Goal: Task Accomplishment & Management: Complete application form

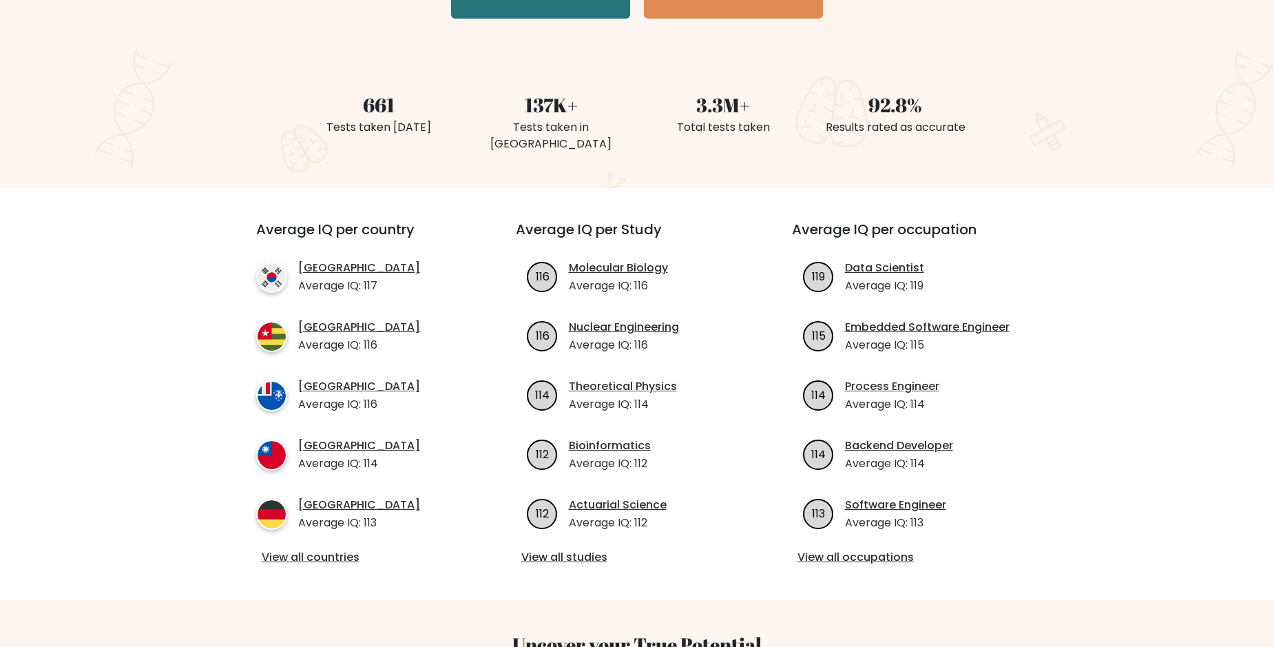
scroll to position [314, 0]
click at [326, 548] on link "View all countries" at bounding box center [361, 556] width 199 height 17
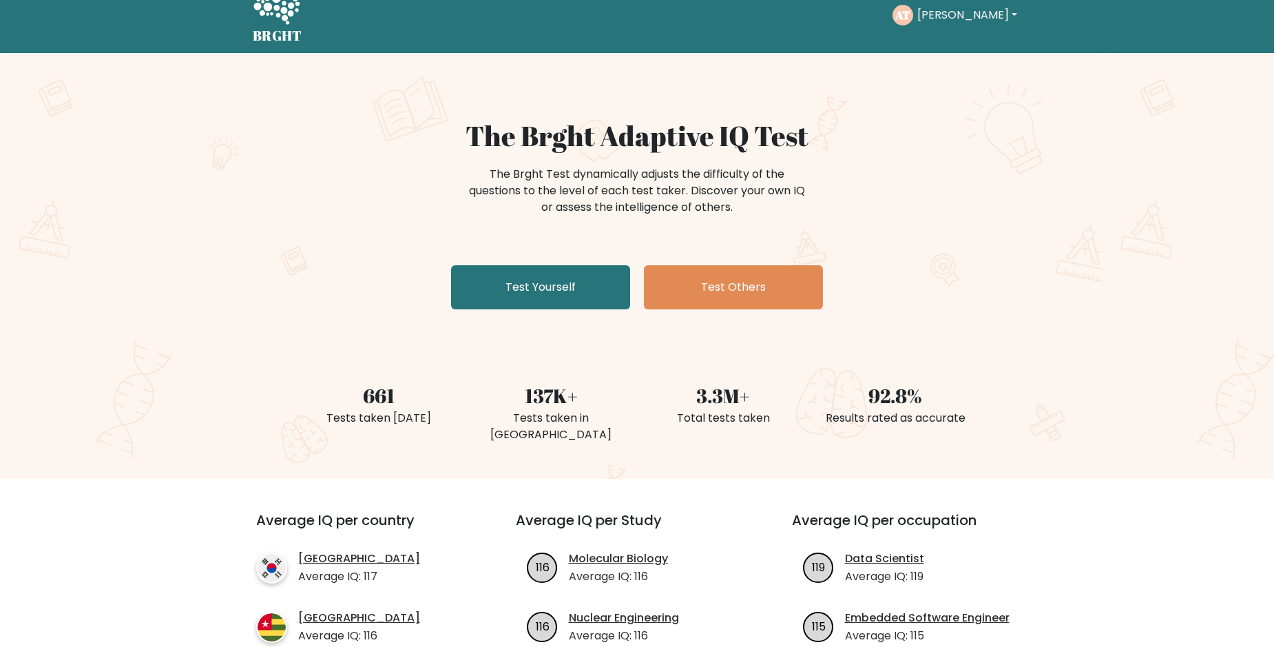
scroll to position [0, 0]
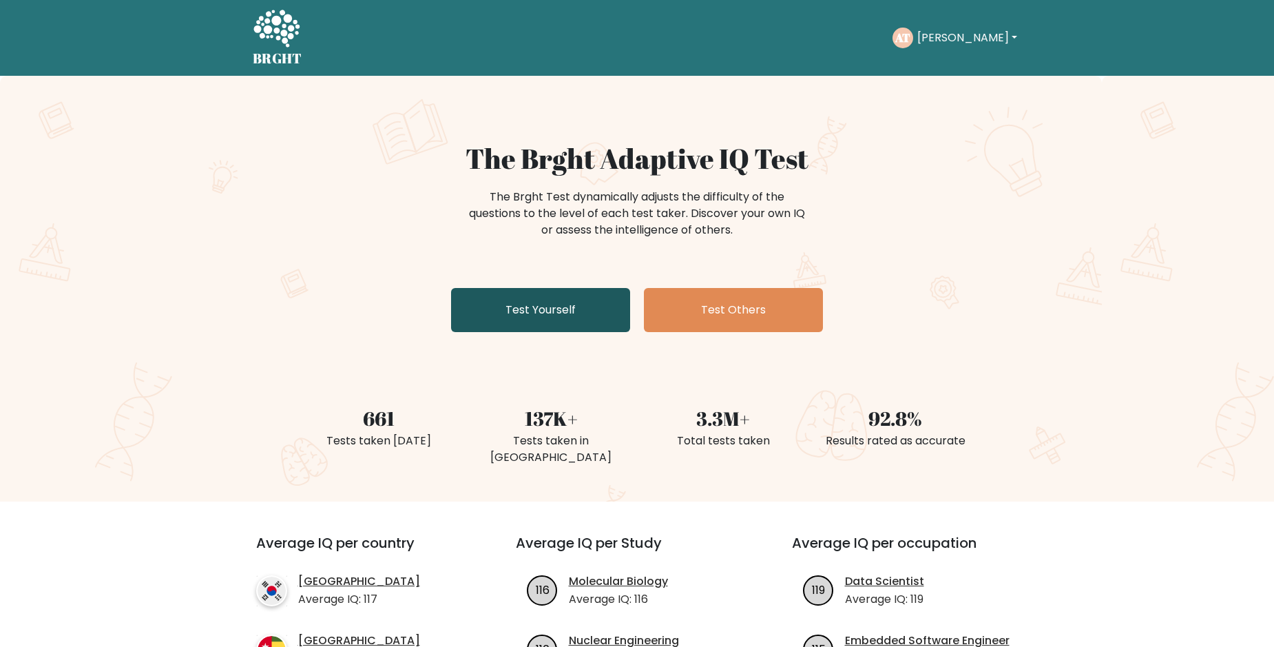
click at [516, 299] on link "Test Yourself" at bounding box center [540, 310] width 179 height 44
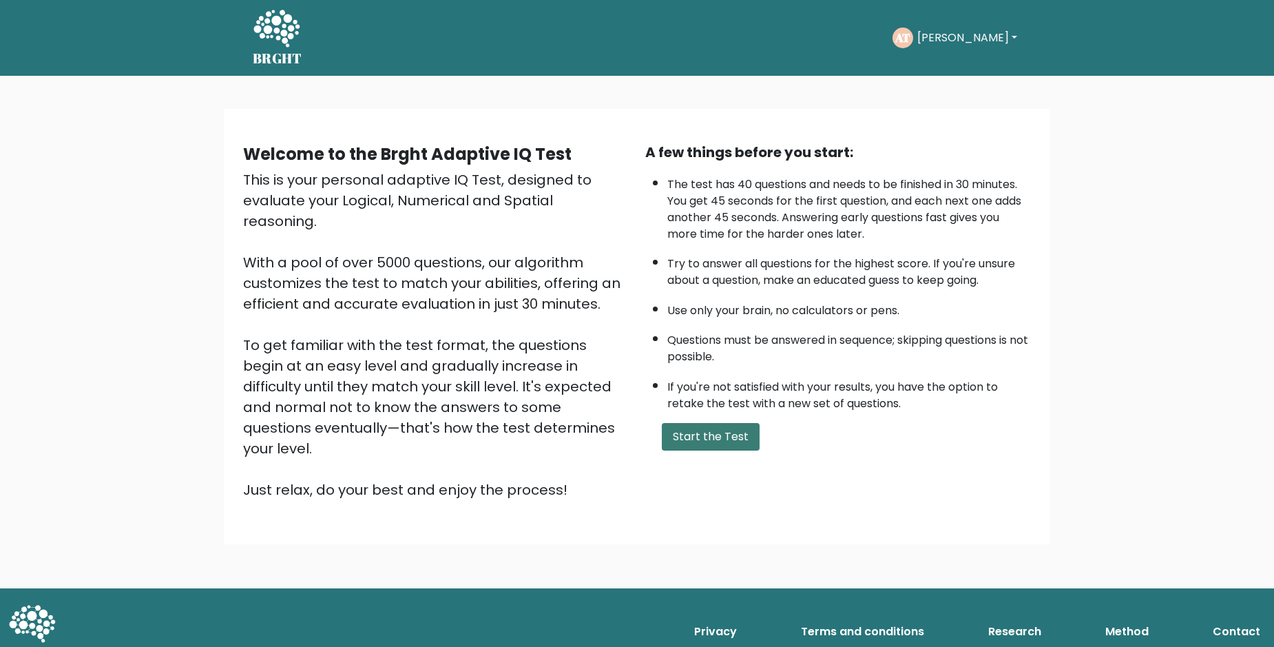
click at [694, 450] on button "Start the Test" at bounding box center [711, 437] width 98 height 28
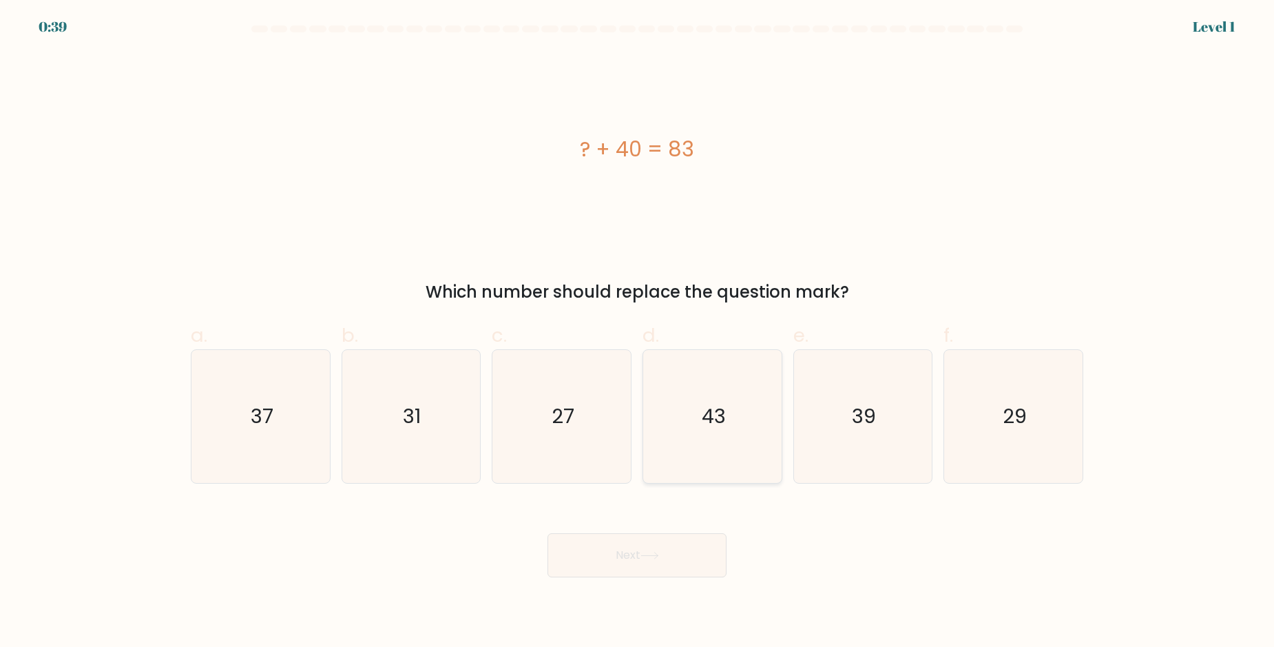
click at [709, 425] on icon "43" at bounding box center [712, 416] width 133 height 133
click at [638, 333] on input "d. 43" at bounding box center [637, 328] width 1 height 9
radio input "true"
click at [646, 558] on icon at bounding box center [650, 556] width 19 height 8
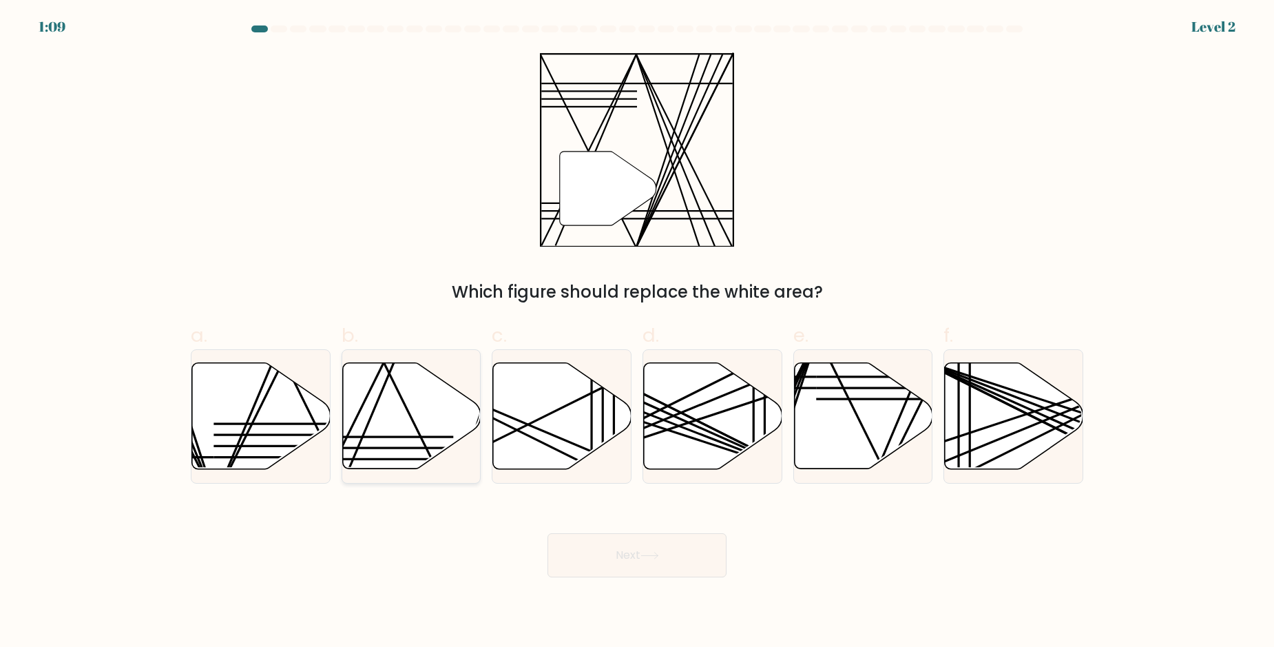
click at [411, 395] on icon at bounding box center [411, 416] width 138 height 106
click at [637, 333] on input "b." at bounding box center [637, 328] width 1 height 9
radio input "true"
click at [687, 556] on button "Next" at bounding box center [637, 555] width 179 height 44
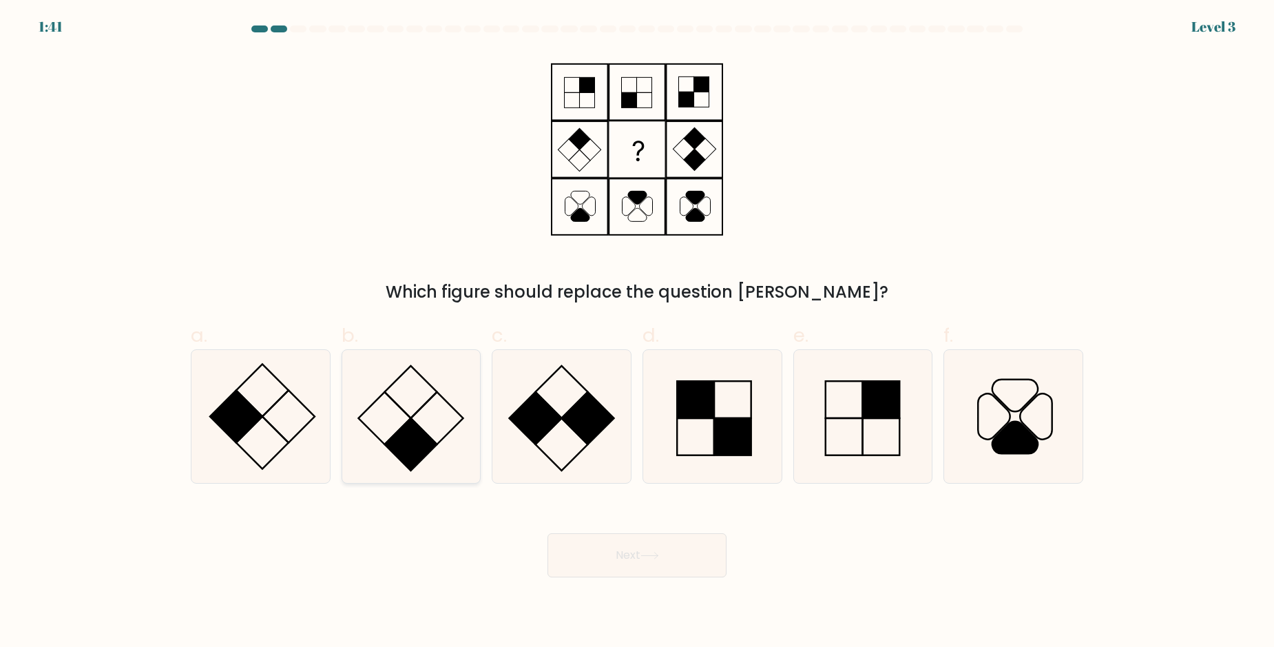
click at [431, 426] on icon at bounding box center [410, 416] width 133 height 133
click at [637, 333] on input "b." at bounding box center [637, 328] width 1 height 9
radio input "true"
click at [621, 558] on button "Next" at bounding box center [637, 555] width 179 height 44
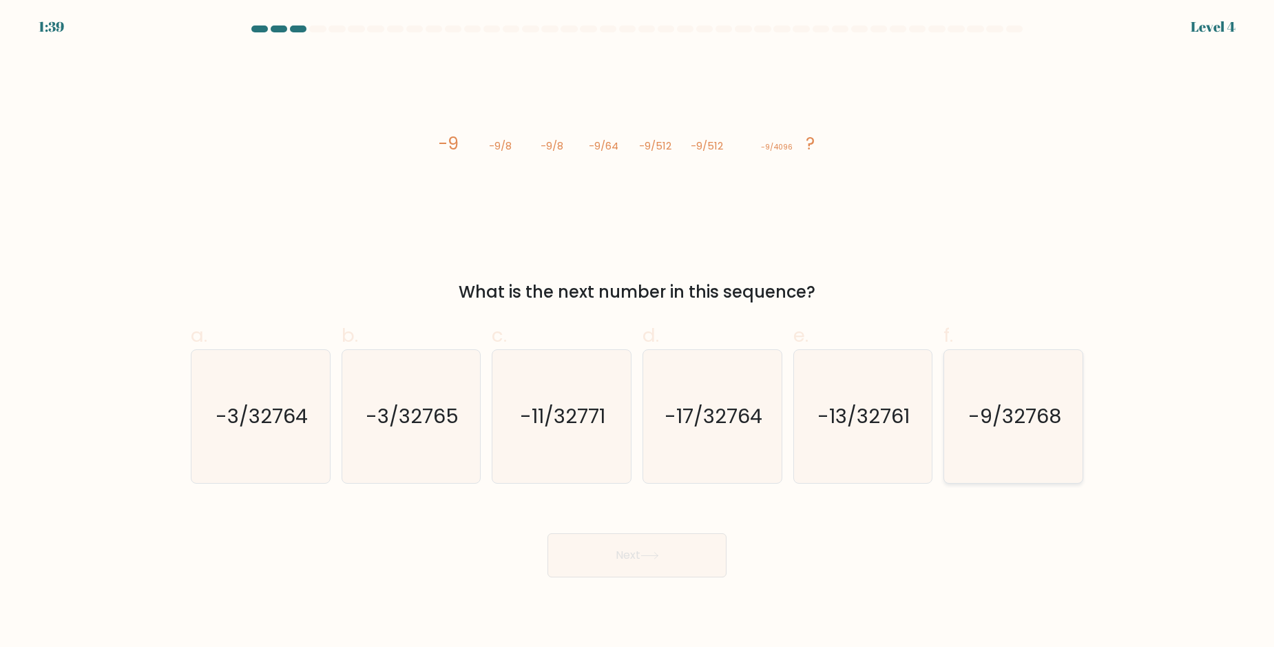
click at [1016, 402] on text "-9/32768" at bounding box center [1014, 416] width 93 height 28
click at [638, 333] on input "f. -9/32768" at bounding box center [637, 328] width 1 height 9
radio input "true"
click at [670, 546] on button "Next" at bounding box center [637, 555] width 179 height 44
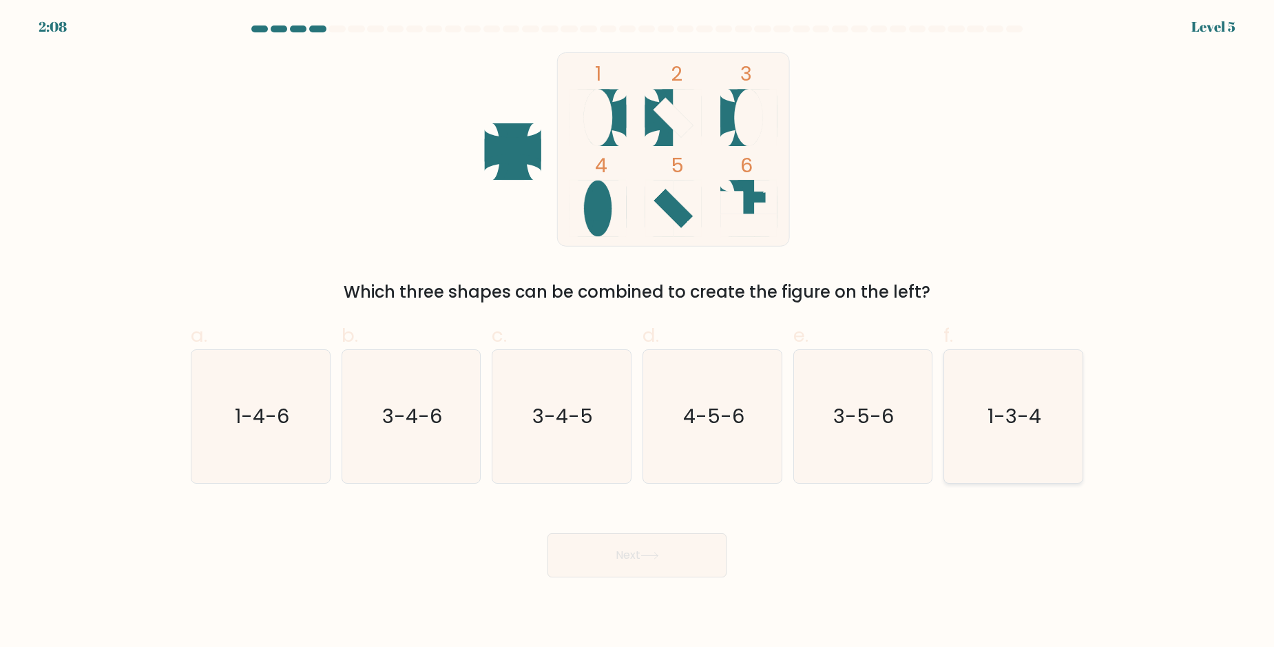
click at [1012, 425] on icon "1-3-4" at bounding box center [1013, 416] width 133 height 133
click at [638, 333] on input "f. 1-3-4" at bounding box center [637, 328] width 1 height 9
radio input "true"
click at [647, 551] on button "Next" at bounding box center [637, 555] width 179 height 44
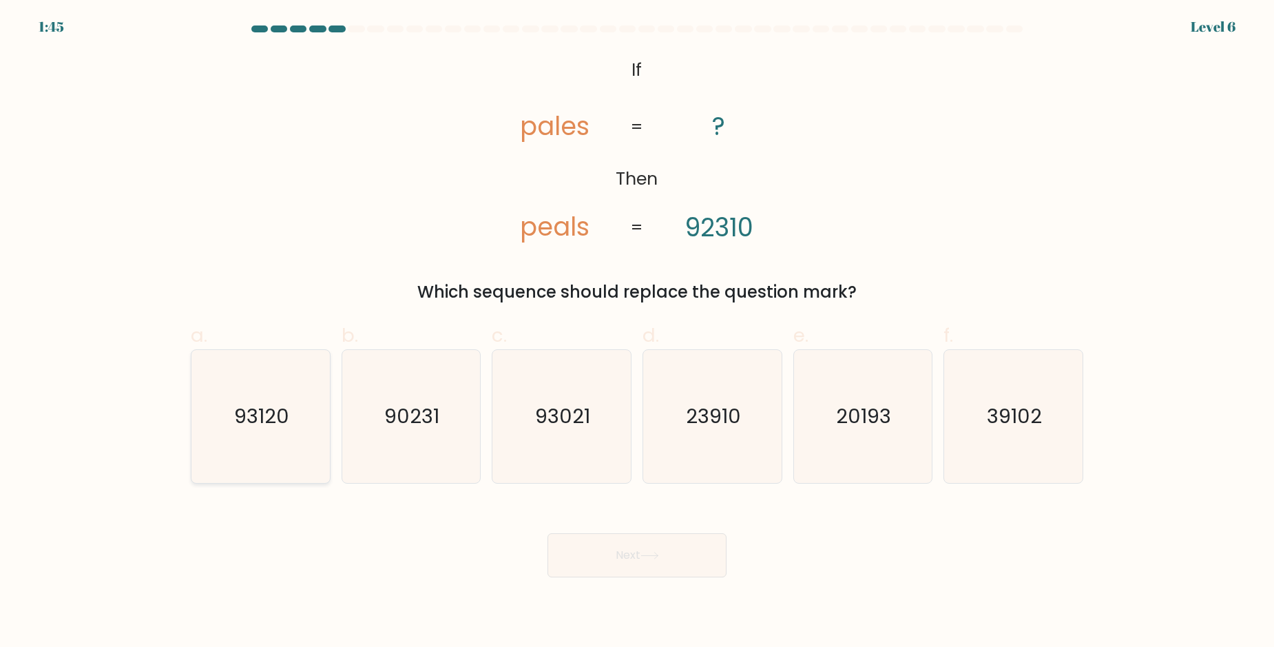
drag, startPoint x: 193, startPoint y: 468, endPoint x: 192, endPoint y: 455, distance: 13.8
click at [192, 466] on div "93120" at bounding box center [261, 416] width 140 height 134
click at [264, 402] on text "93120" at bounding box center [261, 416] width 55 height 28
click at [637, 333] on input "a. 93120" at bounding box center [637, 328] width 1 height 9
radio input "true"
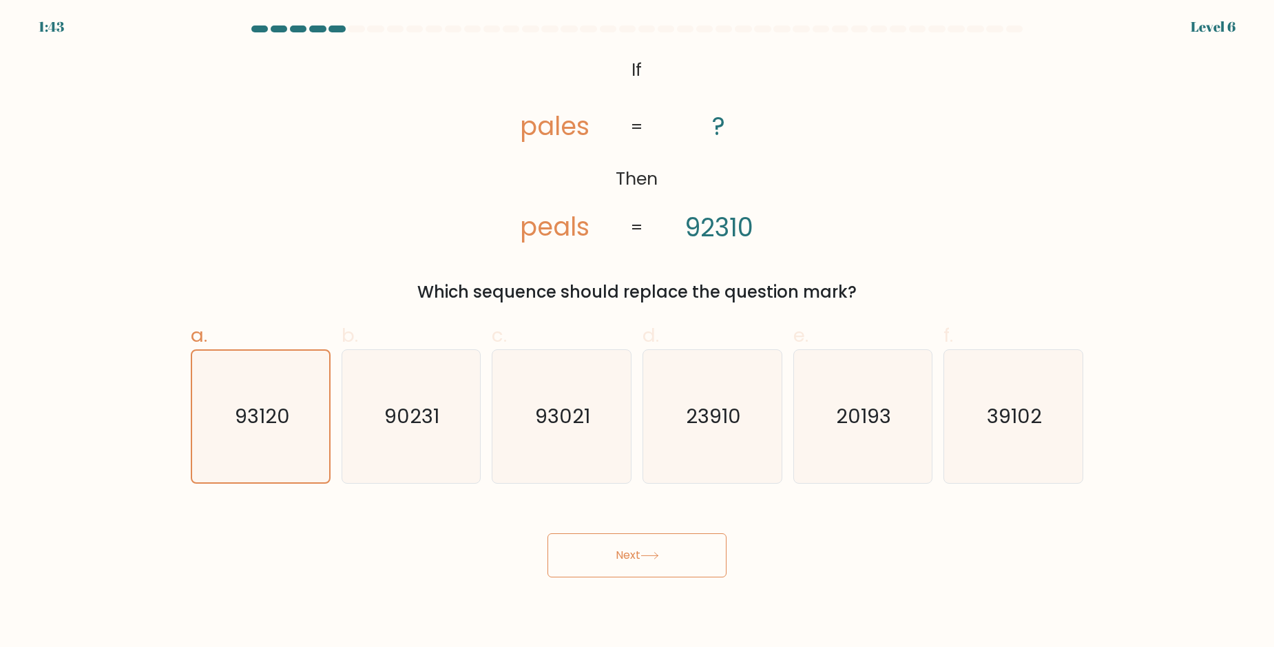
click at [638, 561] on button "Next" at bounding box center [637, 555] width 179 height 44
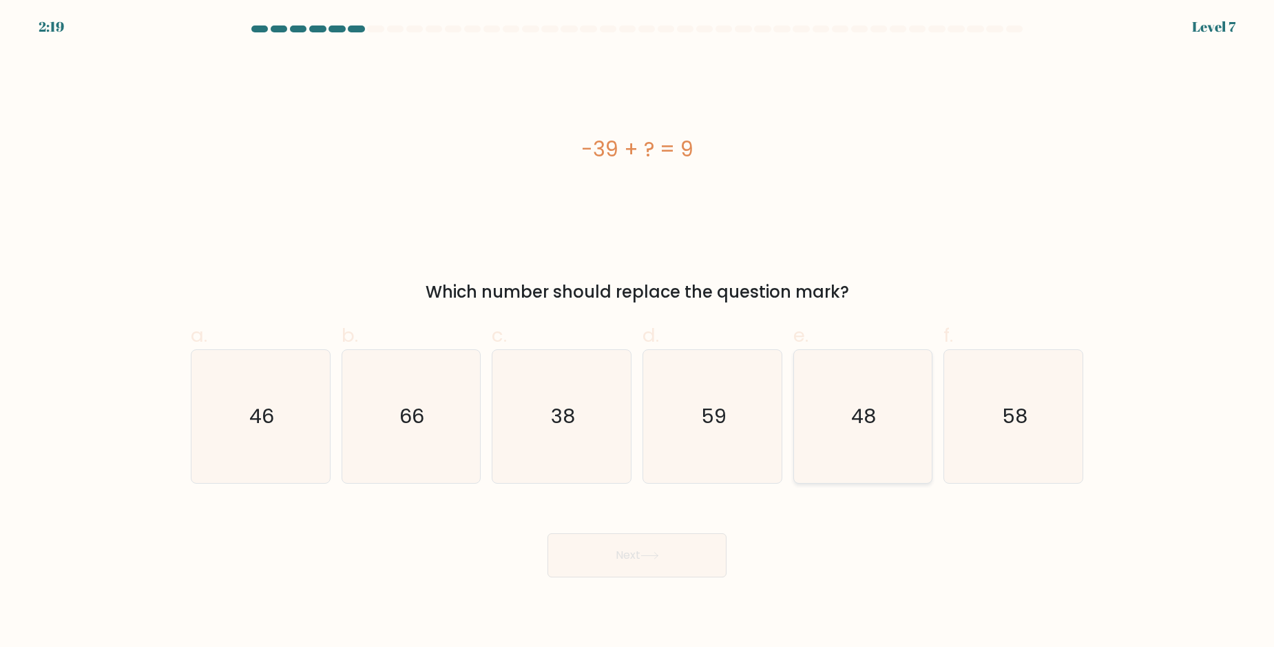
click at [880, 411] on icon "48" at bounding box center [862, 416] width 133 height 133
click at [638, 333] on input "e. 48" at bounding box center [637, 328] width 1 height 9
radio input "true"
click at [699, 553] on button "Next" at bounding box center [637, 555] width 179 height 44
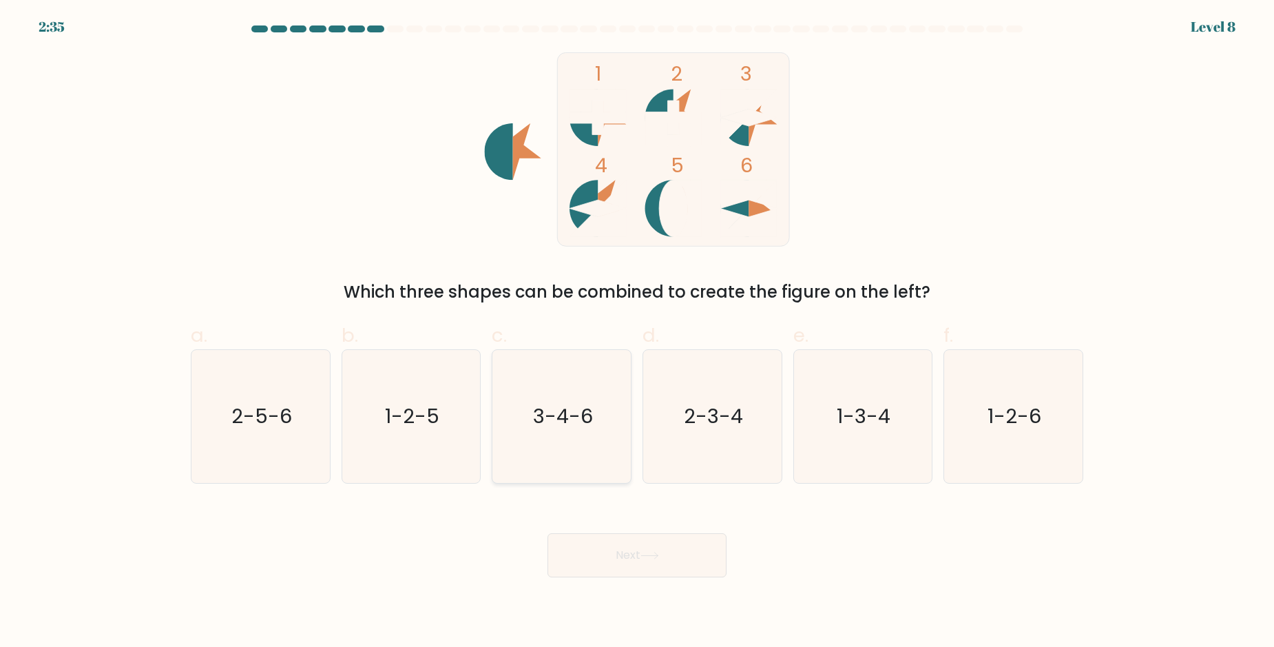
click at [579, 409] on text "3-4-6" at bounding box center [563, 416] width 60 height 28
click at [637, 333] on input "c. 3-4-6" at bounding box center [637, 328] width 1 height 9
radio input "true"
click at [592, 557] on button "Next" at bounding box center [637, 555] width 179 height 44
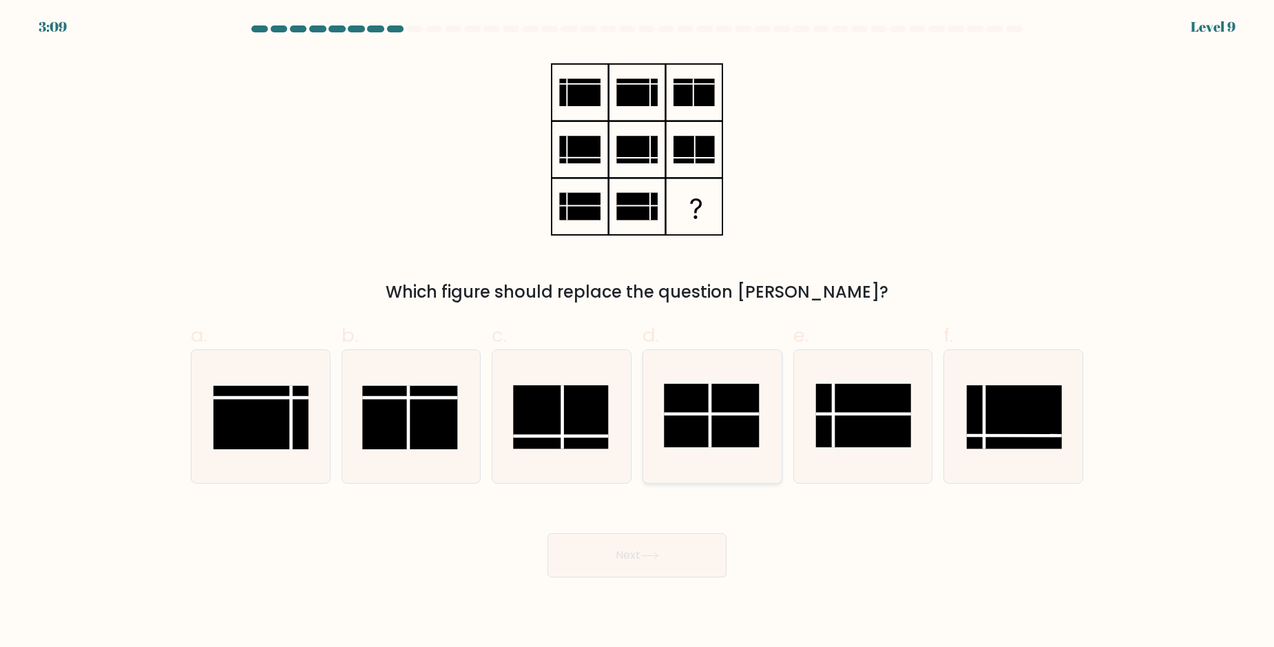
click at [707, 380] on icon at bounding box center [712, 416] width 133 height 133
click at [638, 333] on input "d." at bounding box center [637, 328] width 1 height 9
radio input "true"
click at [647, 550] on button "Next" at bounding box center [637, 555] width 179 height 44
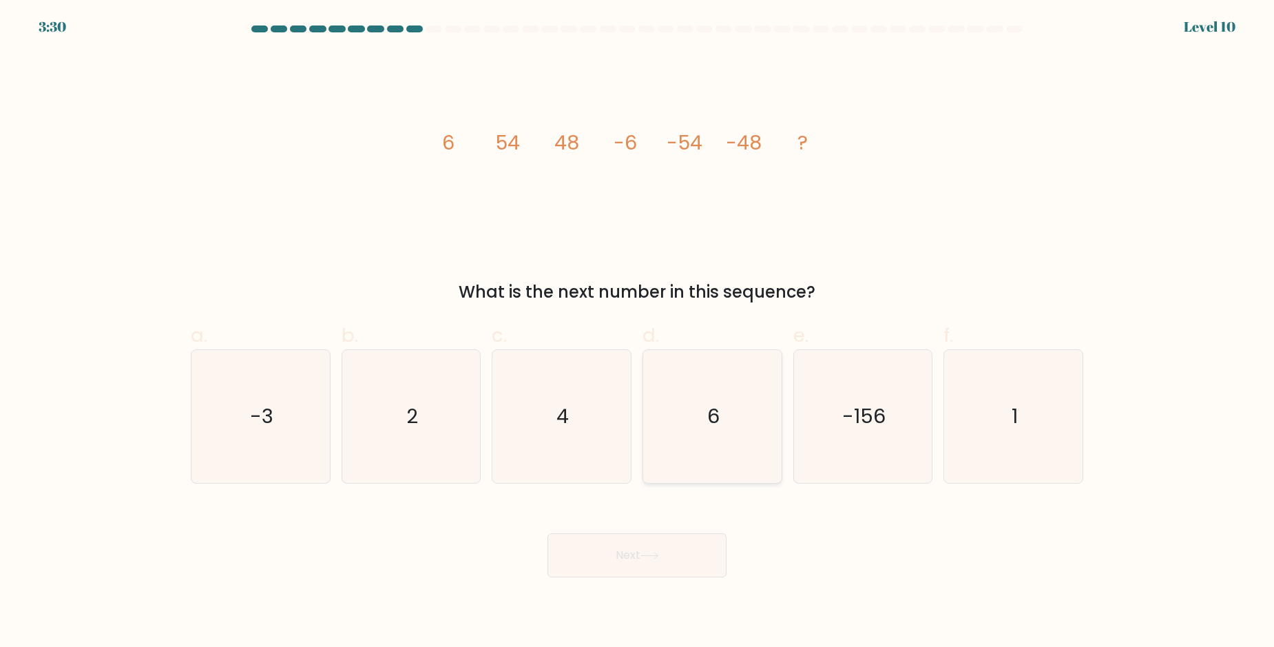
click at [708, 382] on icon "6" at bounding box center [712, 416] width 133 height 133
click at [638, 333] on input "d. 6" at bounding box center [637, 328] width 1 height 9
radio input "true"
click at [623, 559] on button "Next" at bounding box center [637, 555] width 179 height 44
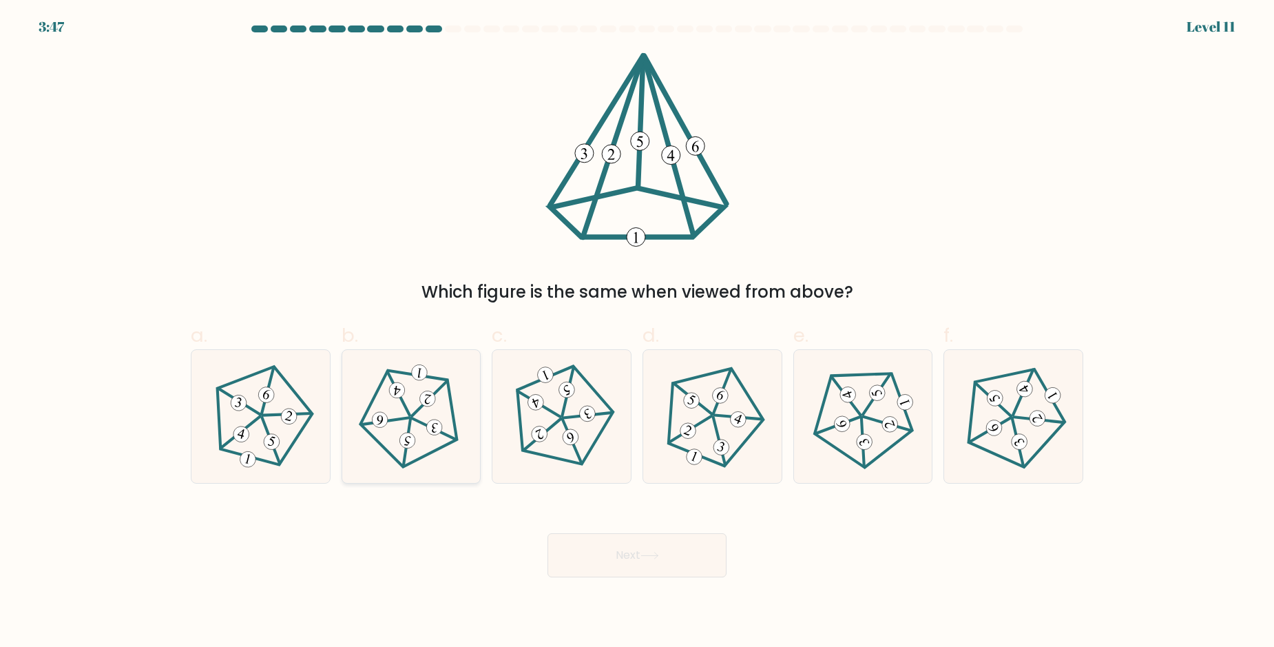
click at [413, 431] on icon at bounding box center [411, 416] width 106 height 106
click at [637, 333] on input "b." at bounding box center [637, 328] width 1 height 9
radio input "true"
click at [621, 556] on button "Next" at bounding box center [637, 555] width 179 height 44
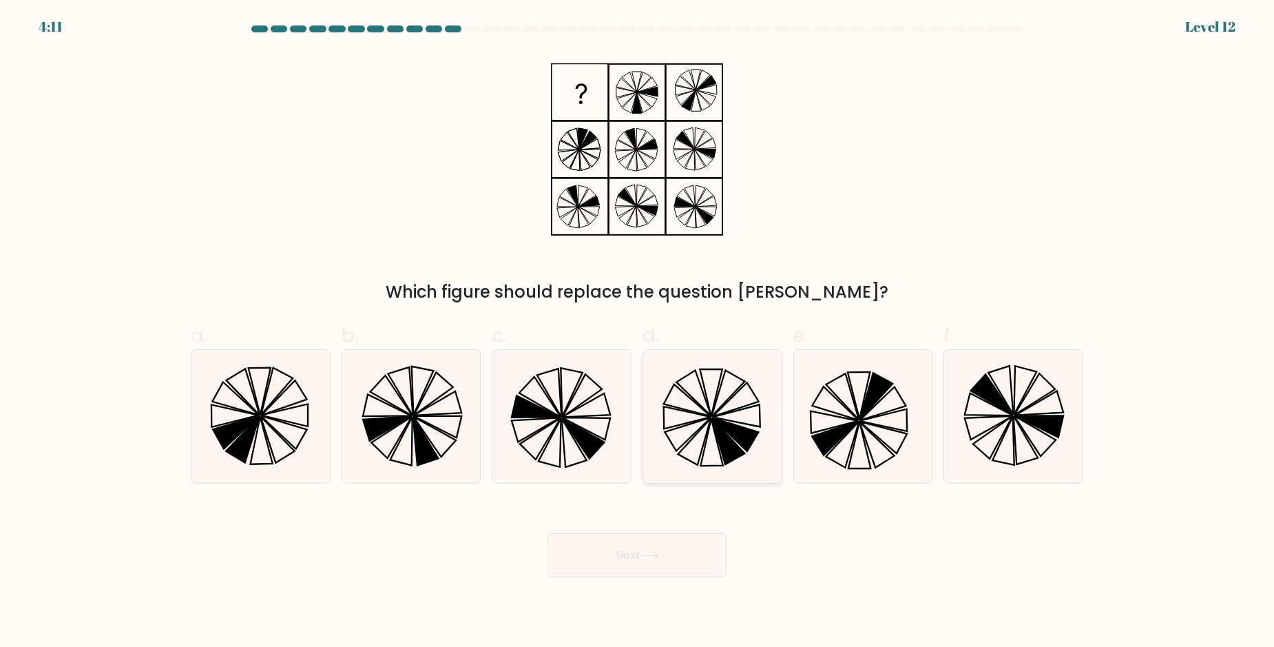
click at [719, 411] on icon at bounding box center [712, 416] width 133 height 133
click at [638, 333] on input "d." at bounding box center [637, 328] width 1 height 9
radio input "true"
click at [607, 560] on button "Next" at bounding box center [637, 555] width 179 height 44
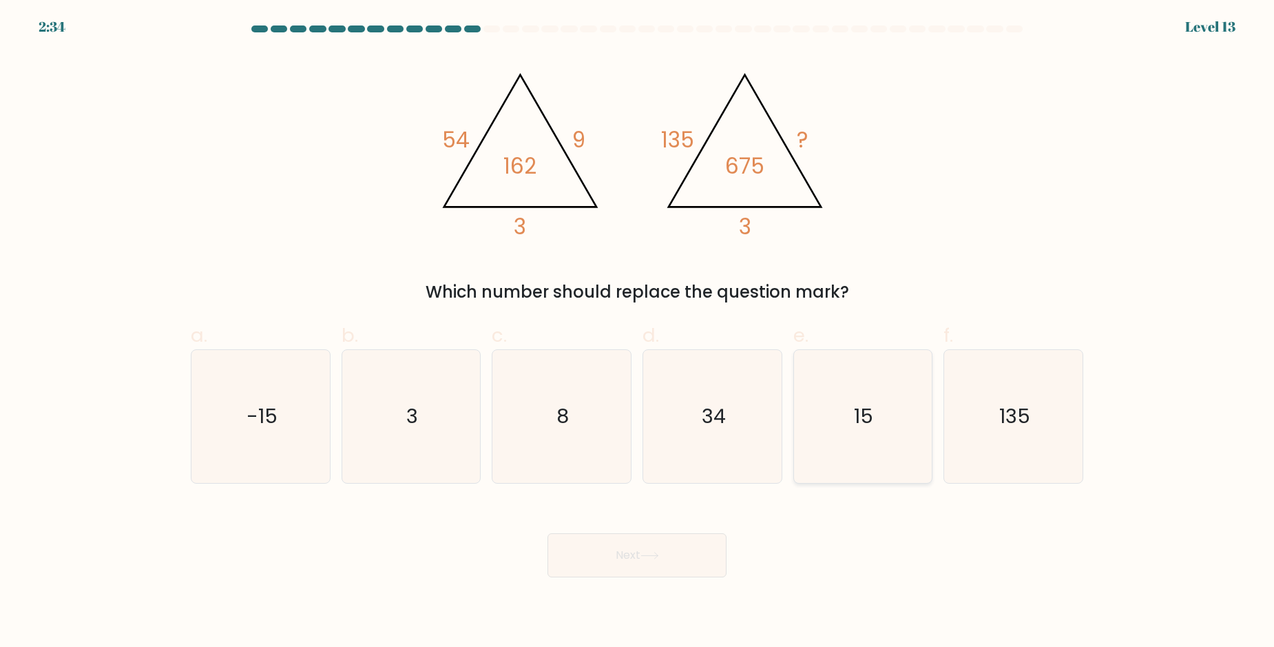
click at [836, 453] on icon "15" at bounding box center [862, 416] width 133 height 133
click at [638, 333] on input "e. 15" at bounding box center [637, 328] width 1 height 9
radio input "true"
click at [667, 561] on button "Next" at bounding box center [637, 555] width 179 height 44
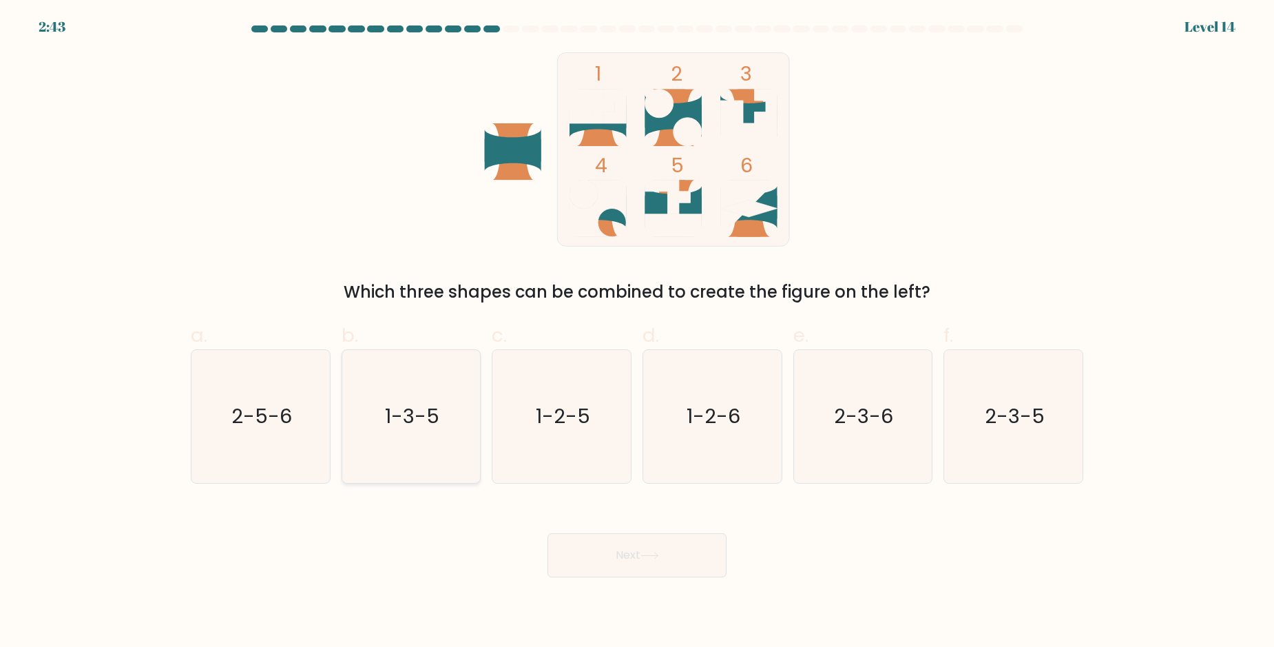
click at [426, 393] on icon "1-3-5" at bounding box center [410, 416] width 133 height 133
click at [637, 333] on input "b. 1-3-5" at bounding box center [637, 328] width 1 height 9
radio input "true"
click at [596, 561] on button "Next" at bounding box center [637, 555] width 179 height 44
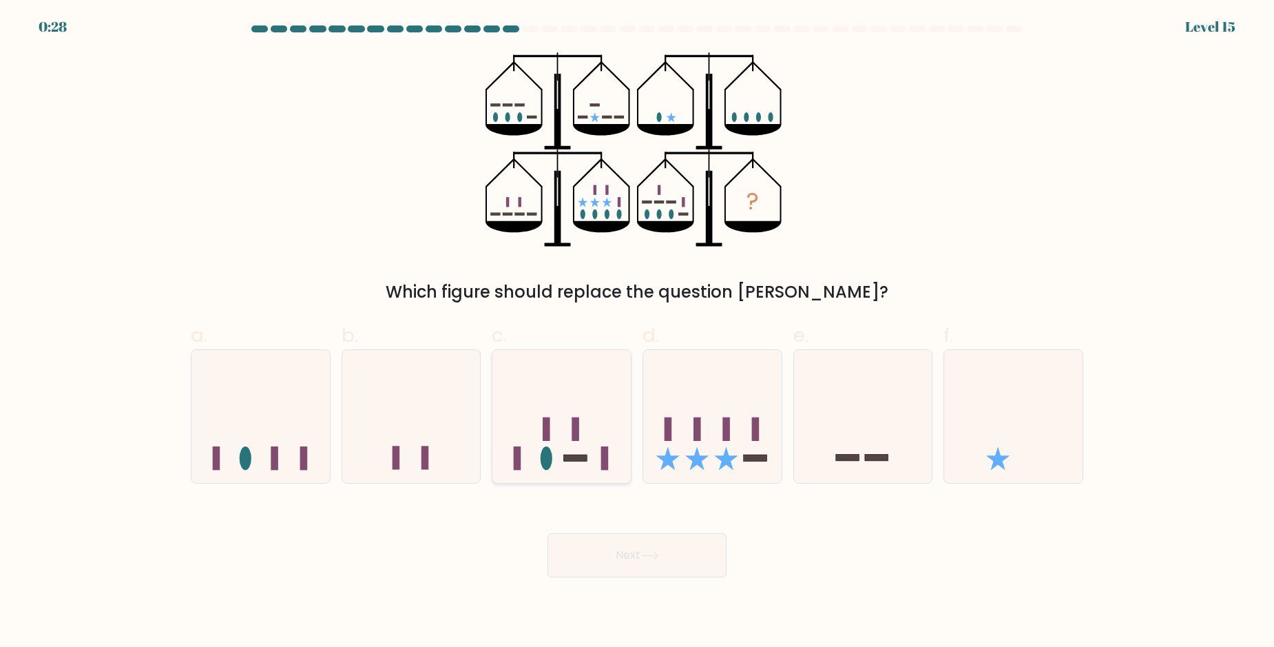
click at [548, 409] on icon at bounding box center [561, 416] width 138 height 114
click at [637, 333] on input "c." at bounding box center [637, 328] width 1 height 9
radio input "true"
click at [593, 557] on button "Next" at bounding box center [637, 555] width 179 height 44
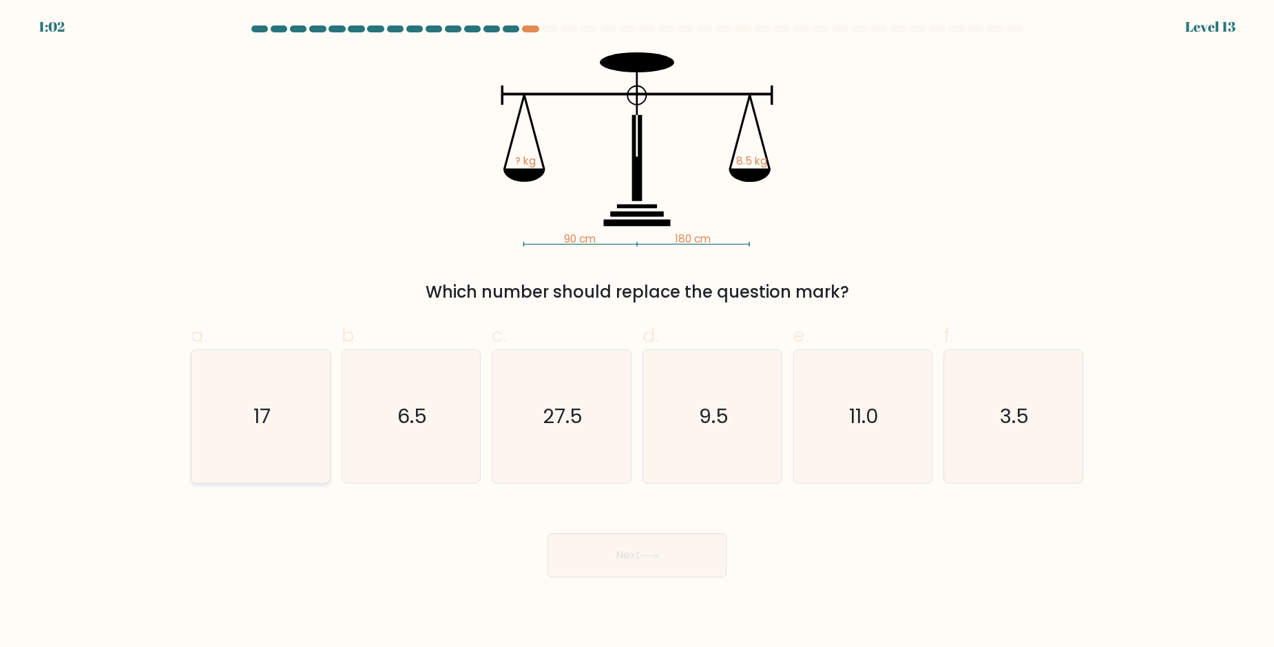
click at [251, 400] on icon "17" at bounding box center [260, 416] width 133 height 133
click at [637, 333] on input "a. 17" at bounding box center [637, 328] width 1 height 9
radio input "true"
click at [655, 563] on button "Next" at bounding box center [637, 555] width 179 height 44
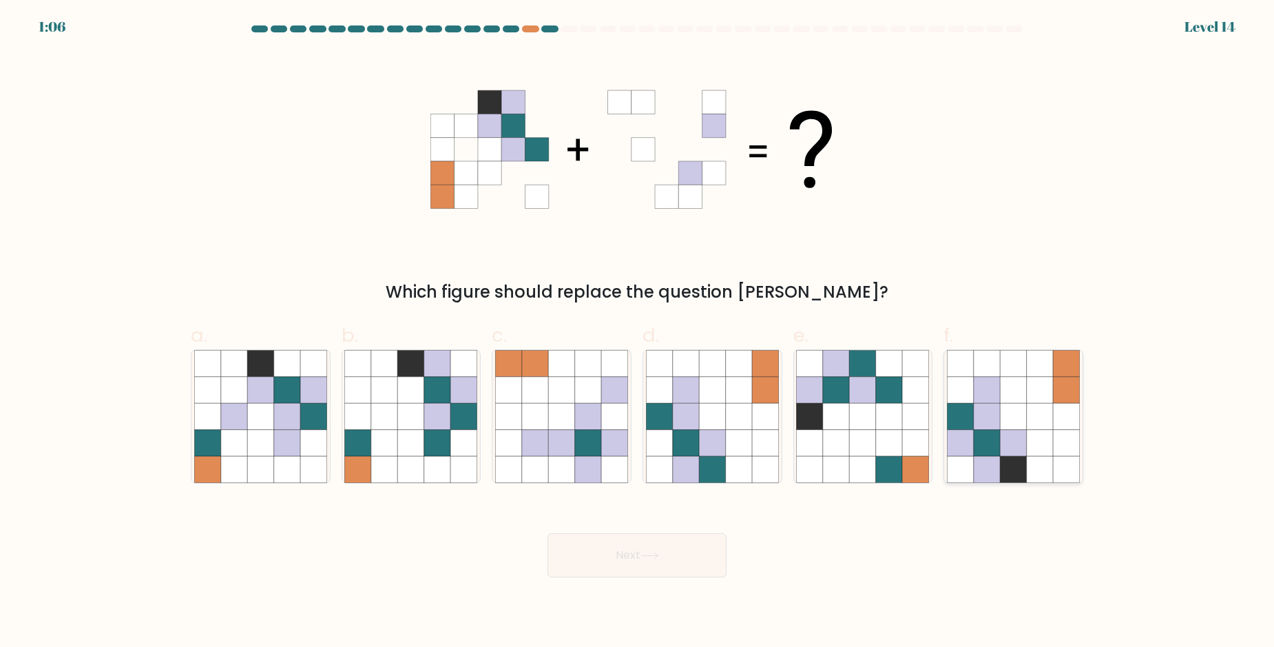
click at [1057, 412] on icon at bounding box center [1066, 416] width 26 height 26
click at [638, 333] on input "f." at bounding box center [637, 328] width 1 height 9
radio input "true"
click at [665, 548] on button "Next" at bounding box center [637, 555] width 179 height 44
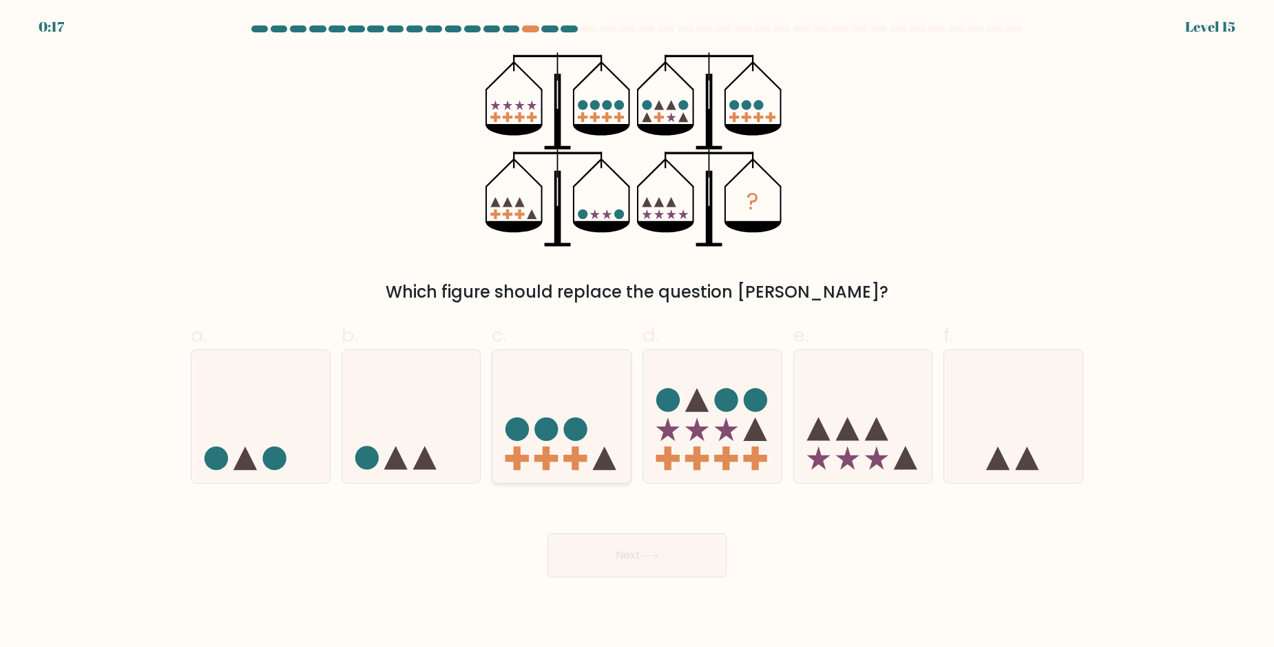
click at [550, 375] on icon at bounding box center [561, 416] width 138 height 114
click at [637, 333] on input "c." at bounding box center [637, 328] width 1 height 9
radio input "true"
click at [581, 542] on button "Next" at bounding box center [637, 555] width 179 height 44
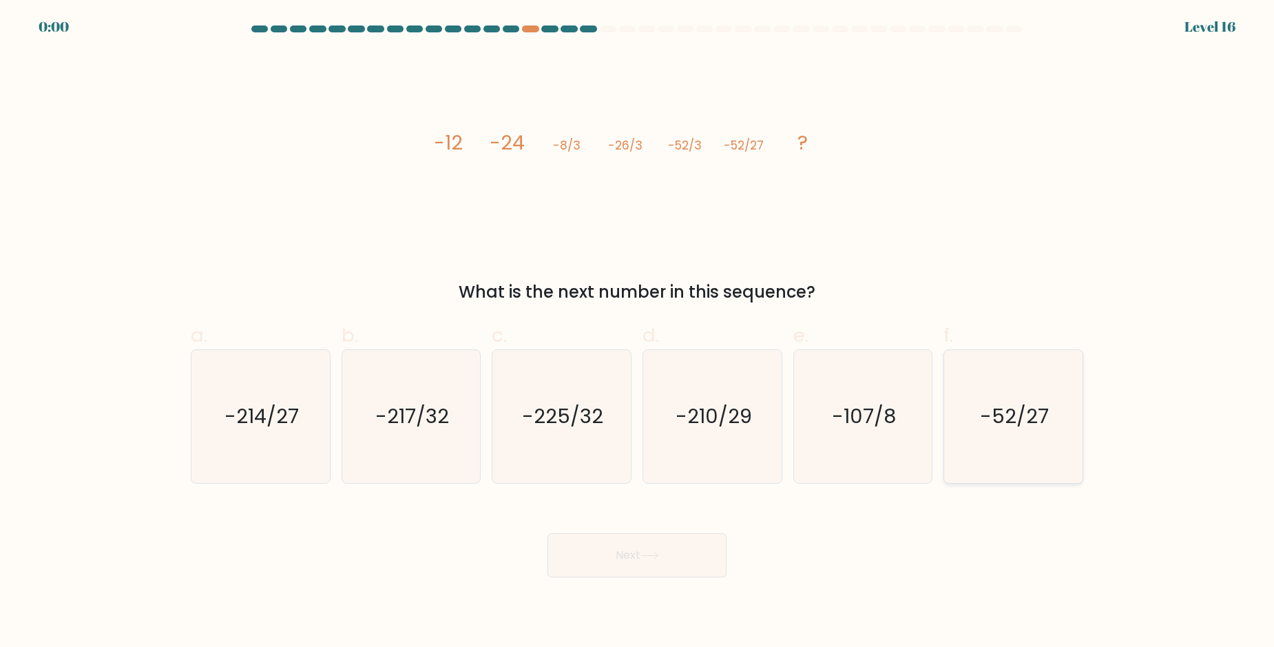
click at [977, 420] on icon "-52/27" at bounding box center [1013, 416] width 133 height 133
click at [638, 333] on input "f. -52/27" at bounding box center [637, 328] width 1 height 9
radio input "true"
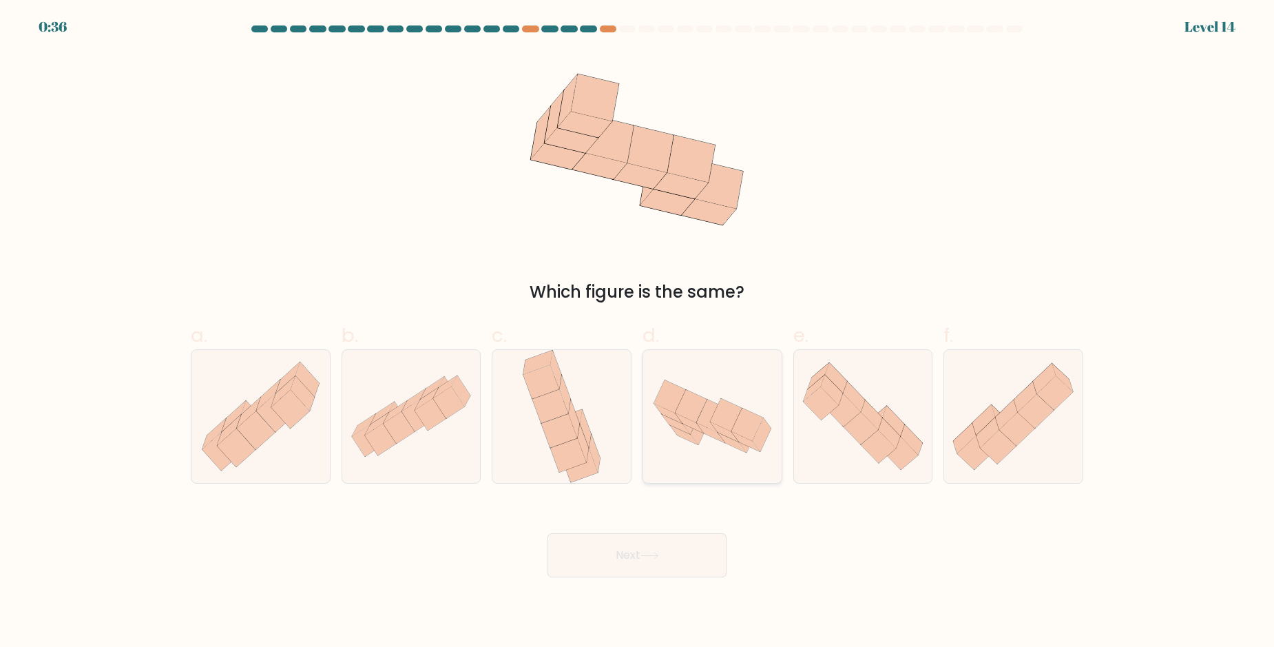
click at [670, 437] on icon at bounding box center [712, 416] width 138 height 90
click at [638, 333] on input "d." at bounding box center [637, 328] width 1 height 9
radio input "true"
click at [614, 559] on button "Next" at bounding box center [637, 555] width 179 height 44
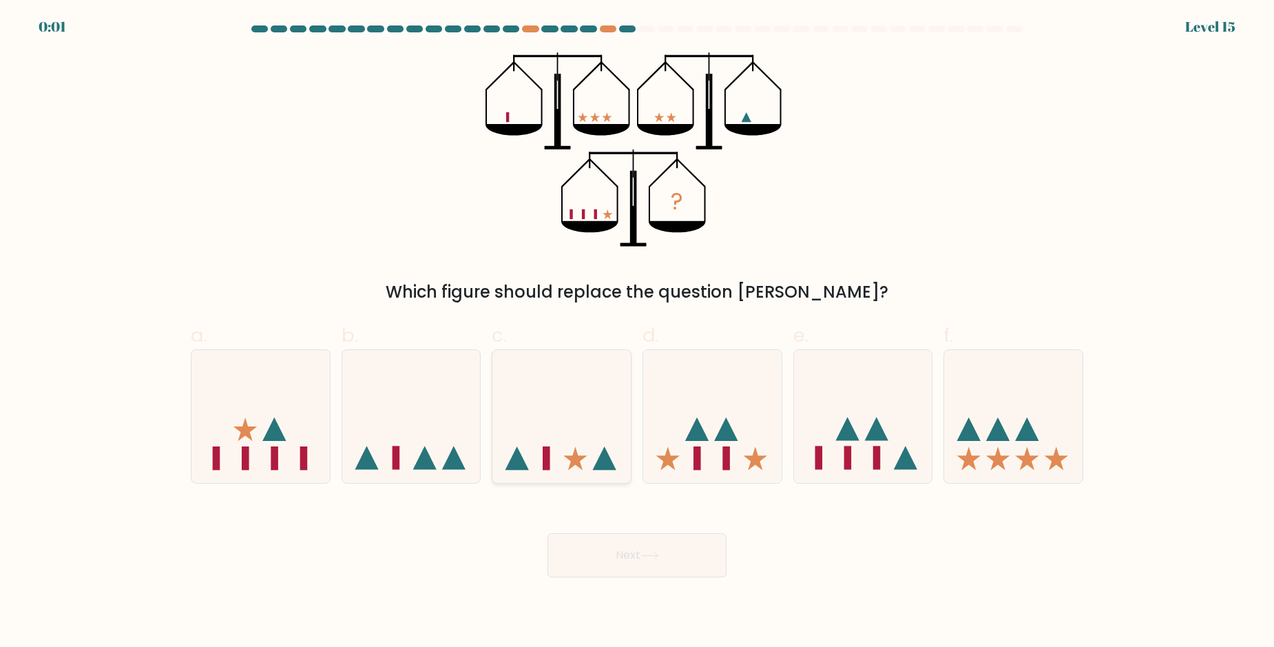
click at [568, 416] on icon at bounding box center [561, 416] width 138 height 114
click at [637, 333] on input "c." at bounding box center [637, 328] width 1 height 9
radio input "true"
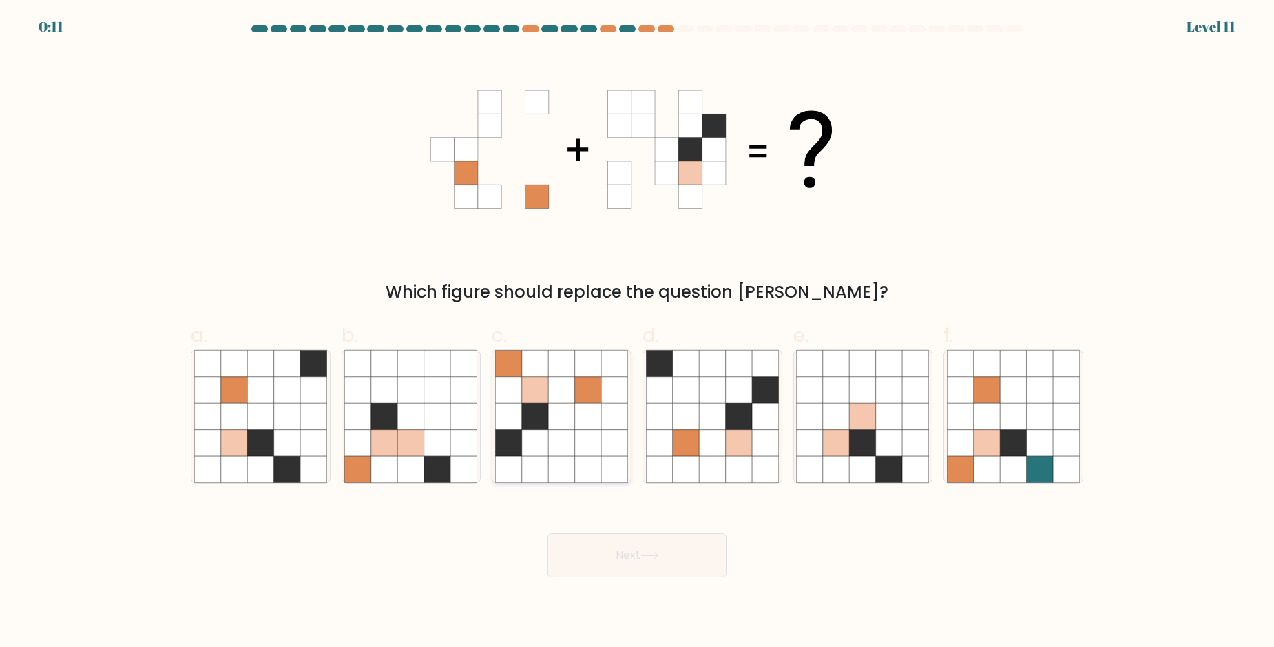
click at [550, 404] on icon at bounding box center [561, 416] width 26 height 26
click at [637, 333] on input "c." at bounding box center [637, 328] width 1 height 9
radio input "true"
click at [587, 554] on button "Next" at bounding box center [637, 555] width 179 height 44
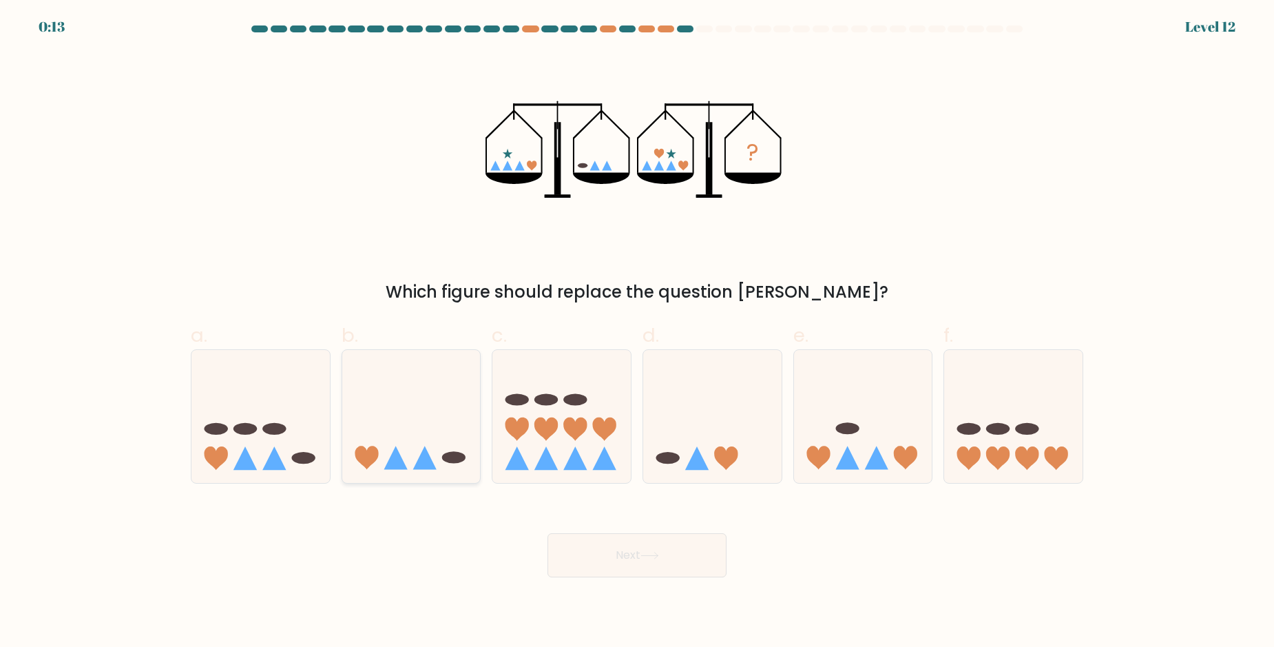
click at [393, 364] on icon at bounding box center [411, 416] width 138 height 114
click at [637, 333] on input "b." at bounding box center [637, 328] width 1 height 9
radio input "true"
click at [632, 560] on button "Next" at bounding box center [637, 555] width 179 height 44
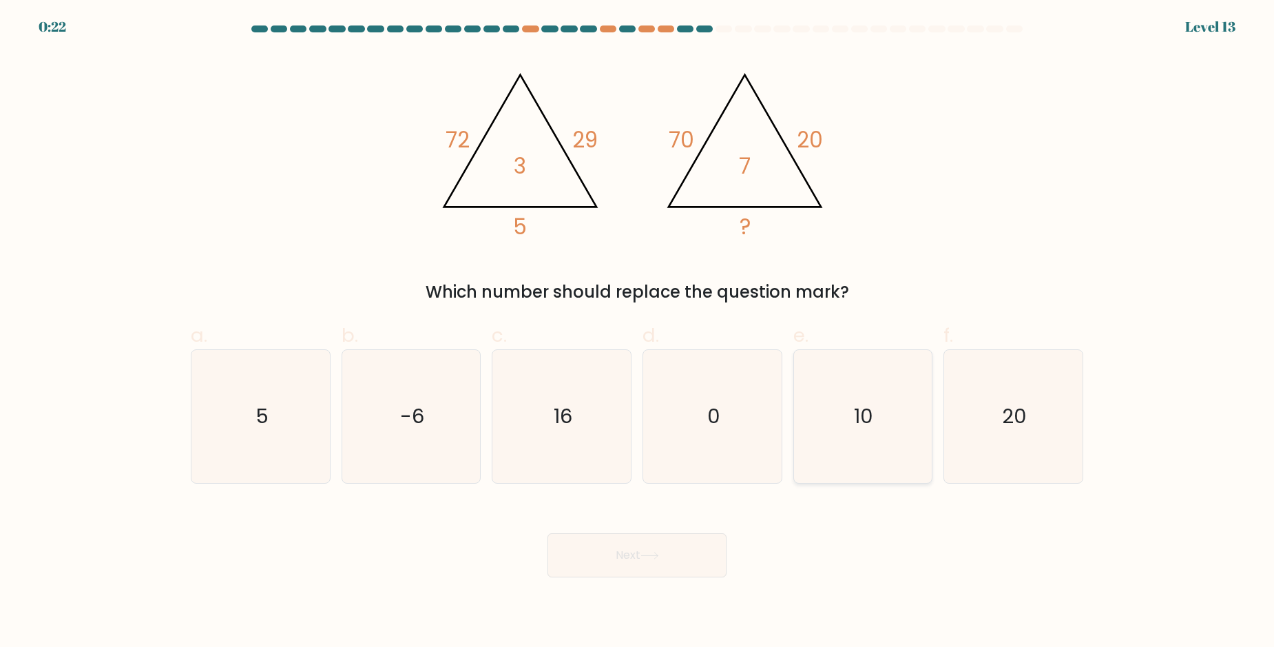
click at [892, 387] on icon "10" at bounding box center [862, 416] width 133 height 133
click at [638, 333] on input "e. 10" at bounding box center [637, 328] width 1 height 9
radio input "true"
click at [643, 563] on button "Next" at bounding box center [637, 555] width 179 height 44
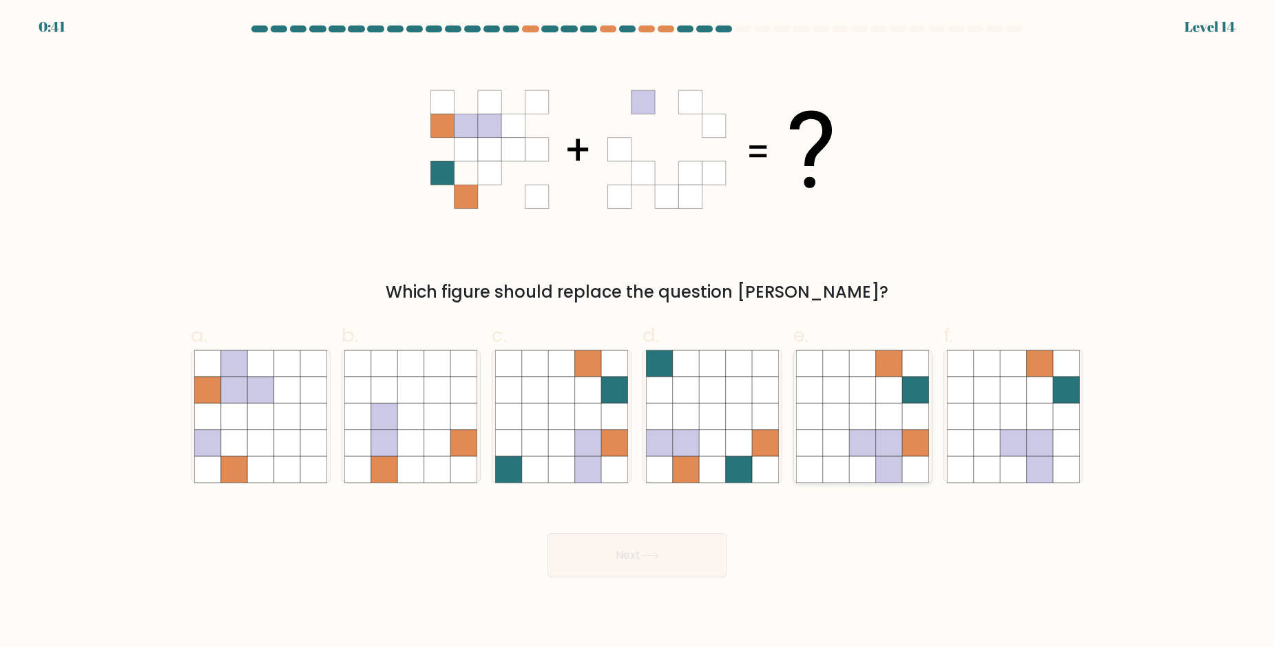
click at [871, 385] on icon at bounding box center [863, 390] width 26 height 26
click at [638, 333] on input "e." at bounding box center [637, 328] width 1 height 9
radio input "true"
click at [685, 559] on button "Next" at bounding box center [637, 555] width 179 height 44
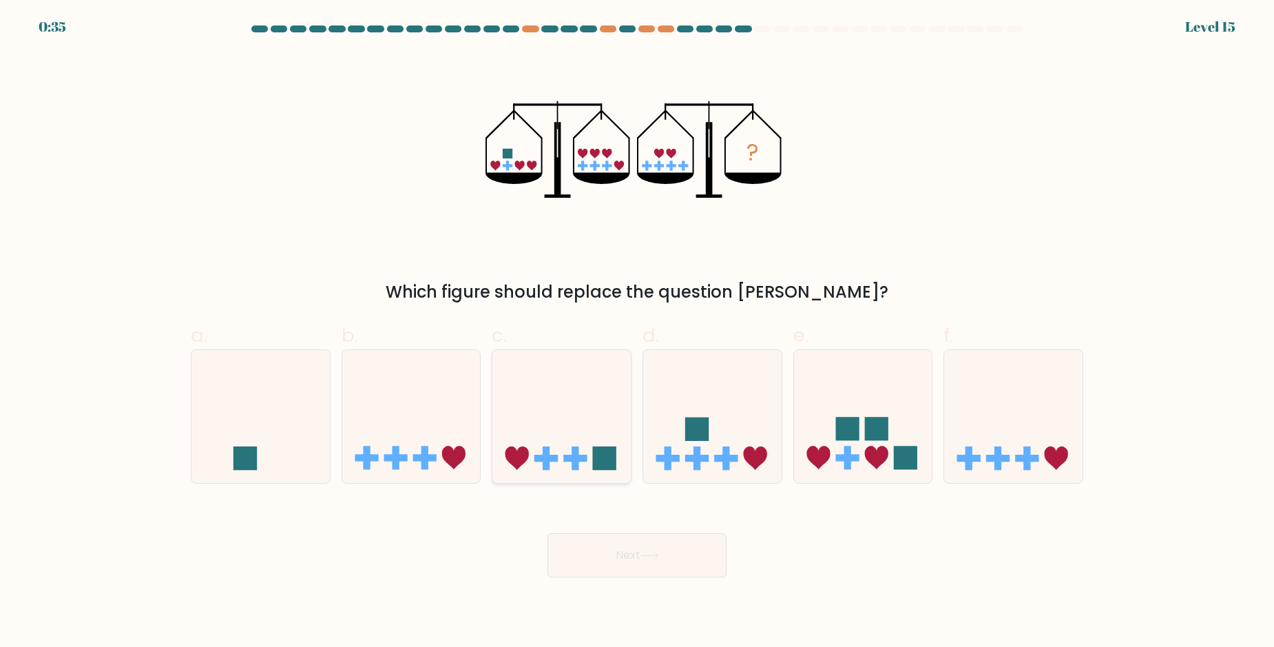
click at [544, 419] on icon at bounding box center [561, 416] width 138 height 114
click at [637, 333] on input "c." at bounding box center [637, 328] width 1 height 9
radio input "true"
click at [613, 560] on button "Next" at bounding box center [637, 555] width 179 height 44
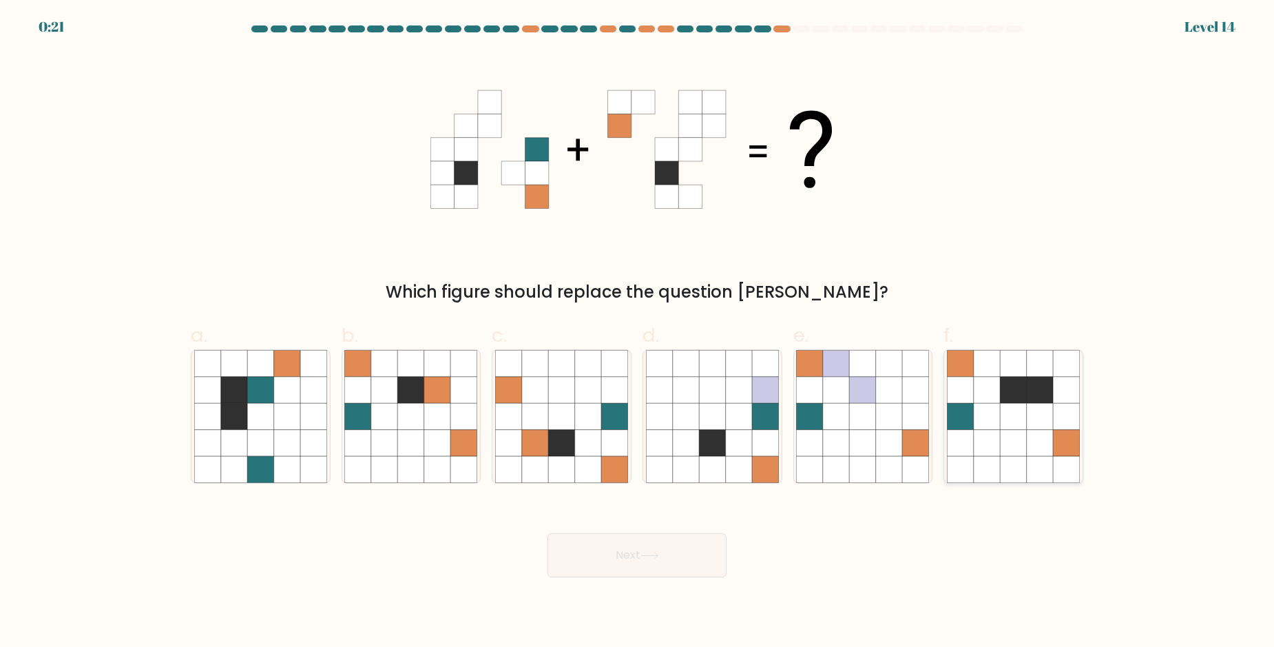
click at [1021, 419] on icon at bounding box center [1013, 416] width 26 height 26
click at [638, 333] on input "f." at bounding box center [637, 328] width 1 height 9
radio input "true"
click at [622, 553] on button "Next" at bounding box center [637, 555] width 179 height 44
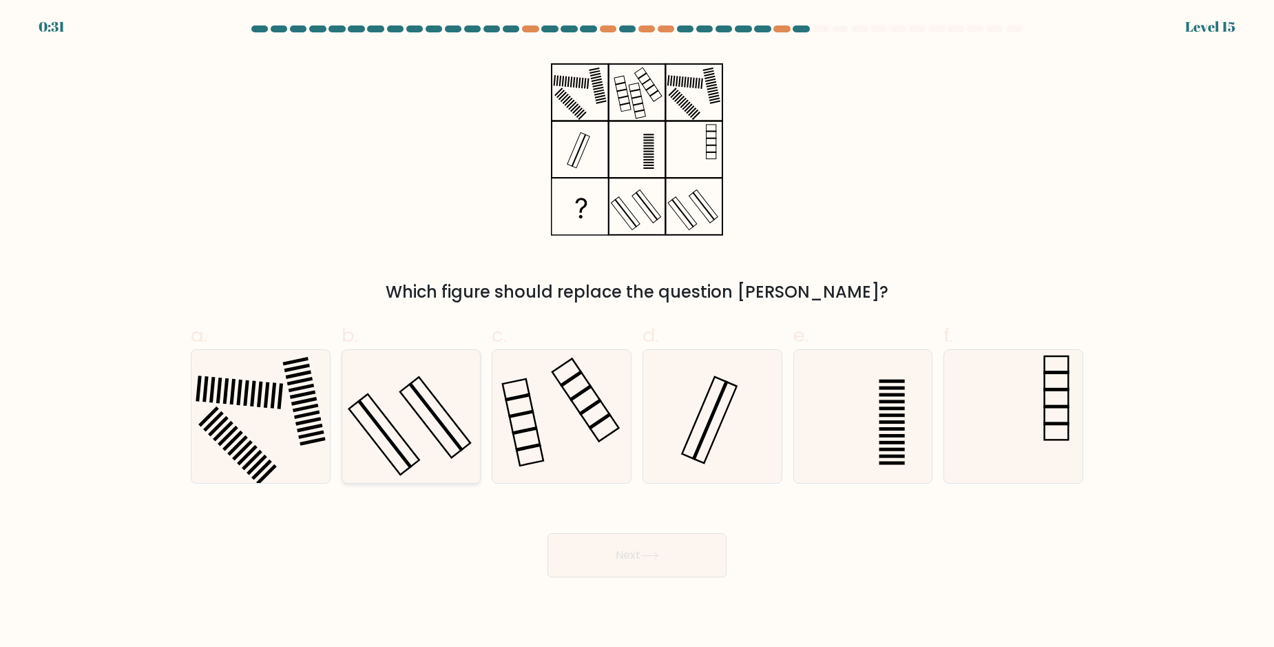
click at [422, 416] on icon at bounding box center [410, 416] width 133 height 133
click at [637, 333] on input "b." at bounding box center [637, 328] width 1 height 9
radio input "true"
click at [575, 564] on button "Next" at bounding box center [637, 555] width 179 height 44
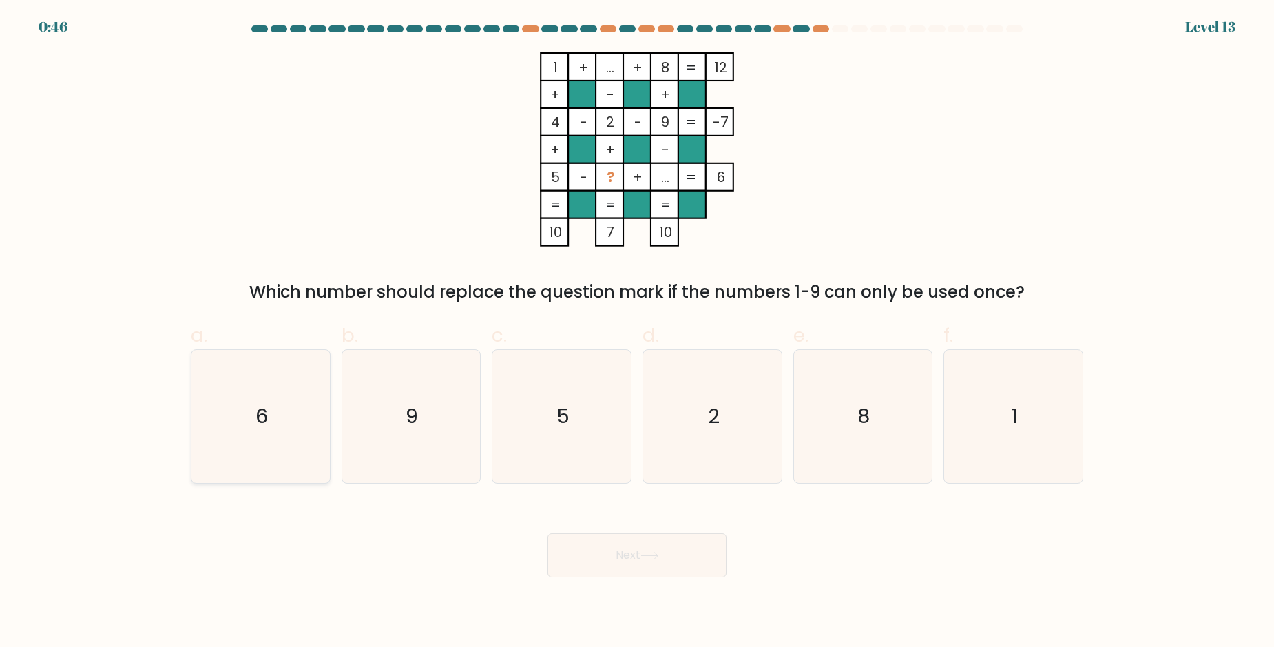
click at [231, 406] on icon "6" at bounding box center [260, 416] width 133 height 133
click at [637, 333] on input "a. 6" at bounding box center [637, 328] width 1 height 9
radio input "true"
click at [607, 543] on button "Next" at bounding box center [637, 555] width 179 height 44
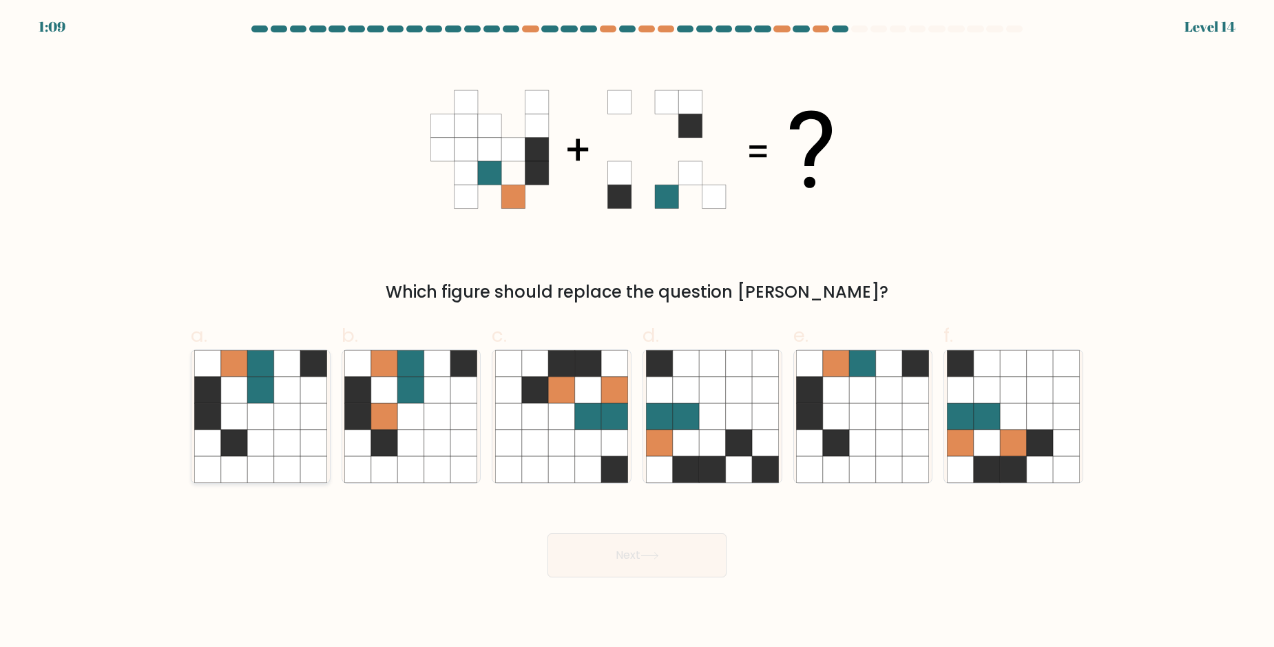
click at [204, 446] on icon at bounding box center [207, 443] width 26 height 26
click at [637, 333] on input "a." at bounding box center [637, 328] width 1 height 9
radio input "true"
click at [612, 563] on button "Next" at bounding box center [637, 555] width 179 height 44
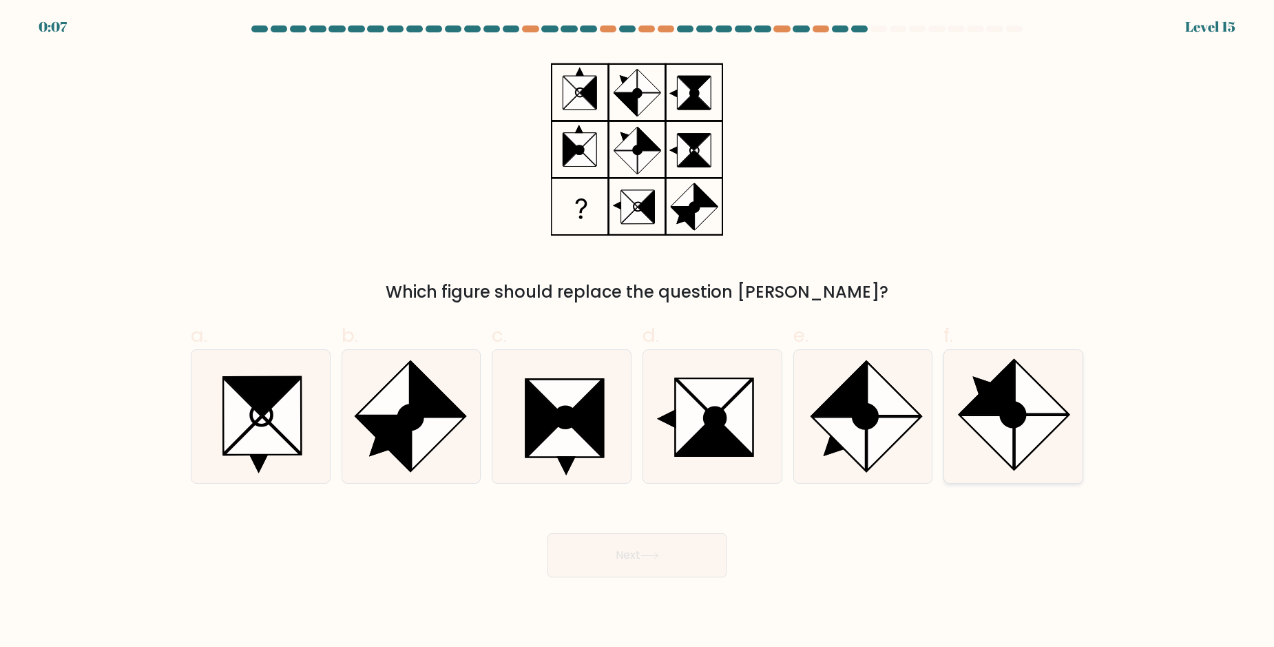
click at [1033, 378] on icon at bounding box center [1041, 386] width 53 height 53
click at [638, 333] on input "f." at bounding box center [637, 328] width 1 height 9
radio input "true"
click at [647, 537] on button "Next" at bounding box center [637, 555] width 179 height 44
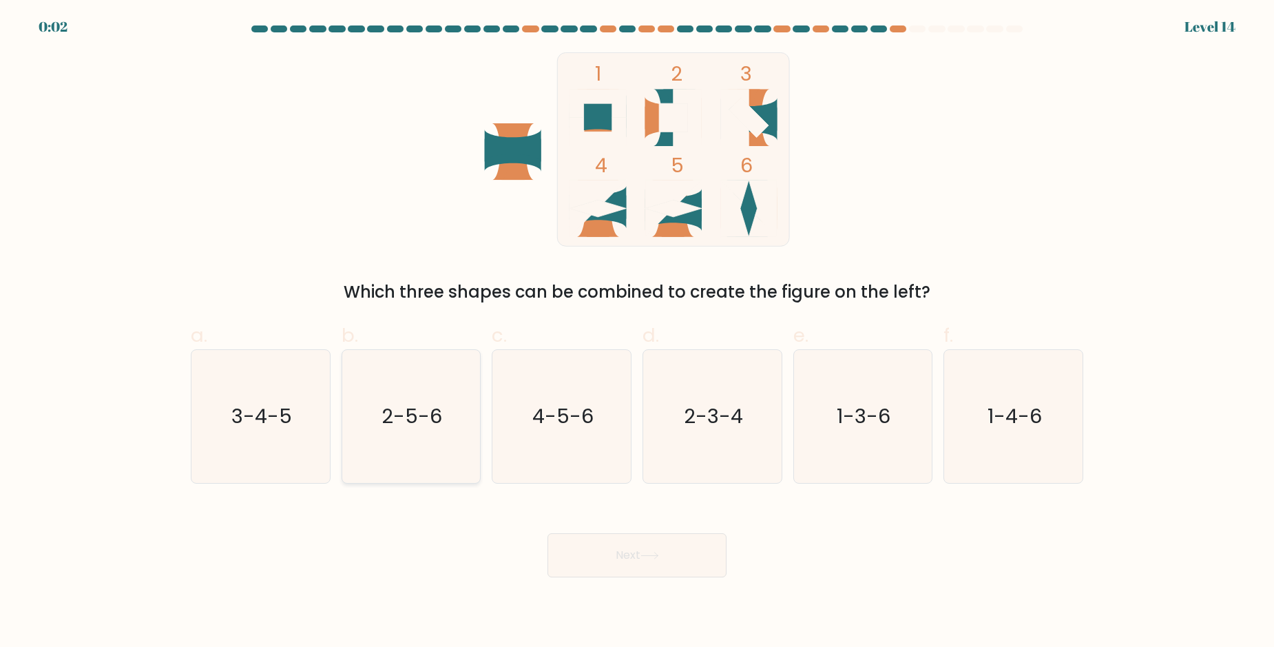
click at [389, 406] on text "2-5-6" at bounding box center [412, 416] width 61 height 28
click at [637, 333] on input "b. 2-5-6" at bounding box center [637, 328] width 1 height 9
radio input "true"
click at [633, 564] on button "Next" at bounding box center [637, 555] width 179 height 44
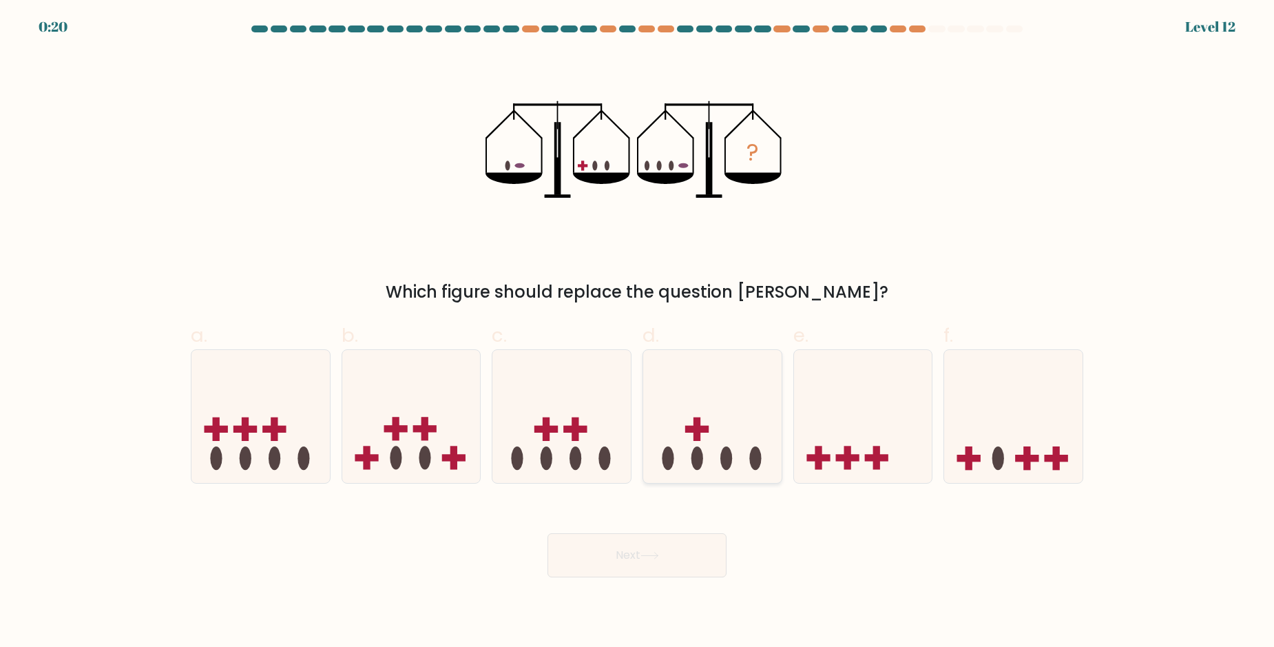
click at [730, 382] on icon at bounding box center [712, 416] width 138 height 114
click at [638, 333] on input "d." at bounding box center [637, 328] width 1 height 9
radio input "true"
click at [618, 550] on button "Next" at bounding box center [637, 555] width 179 height 44
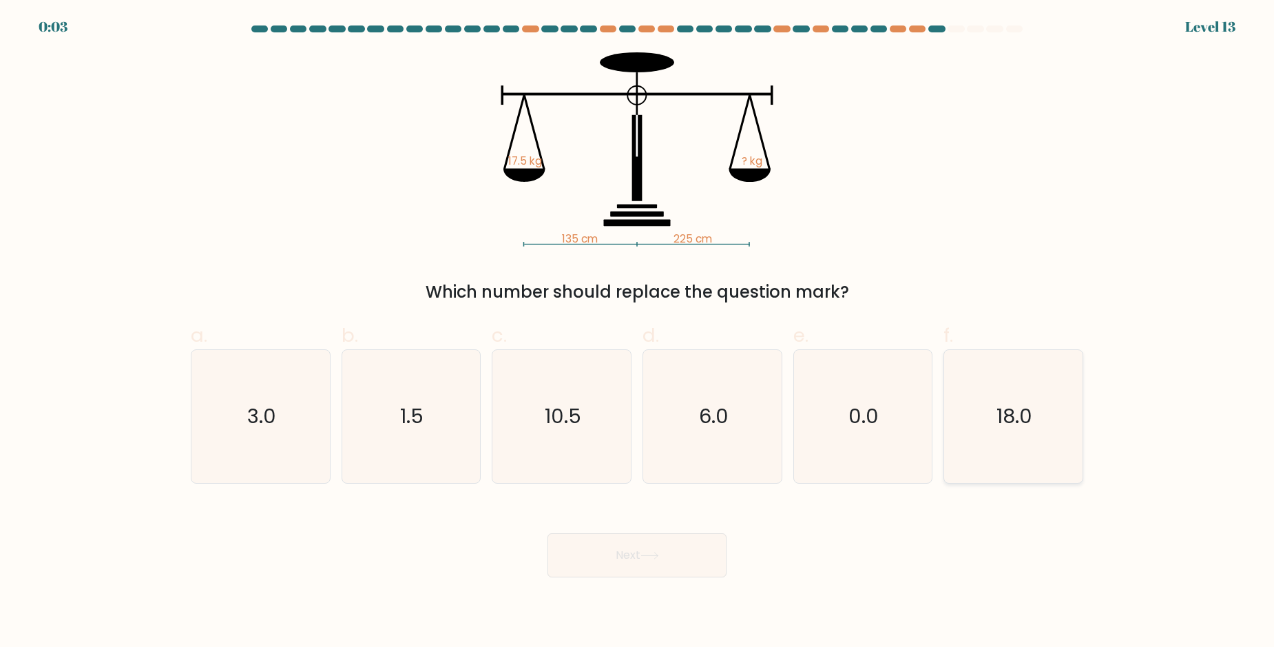
click at [1023, 392] on icon "18.0" at bounding box center [1013, 416] width 133 height 133
click at [638, 333] on input "f. 18.0" at bounding box center [637, 328] width 1 height 9
radio input "true"
click at [615, 542] on button "Next" at bounding box center [637, 555] width 179 height 44
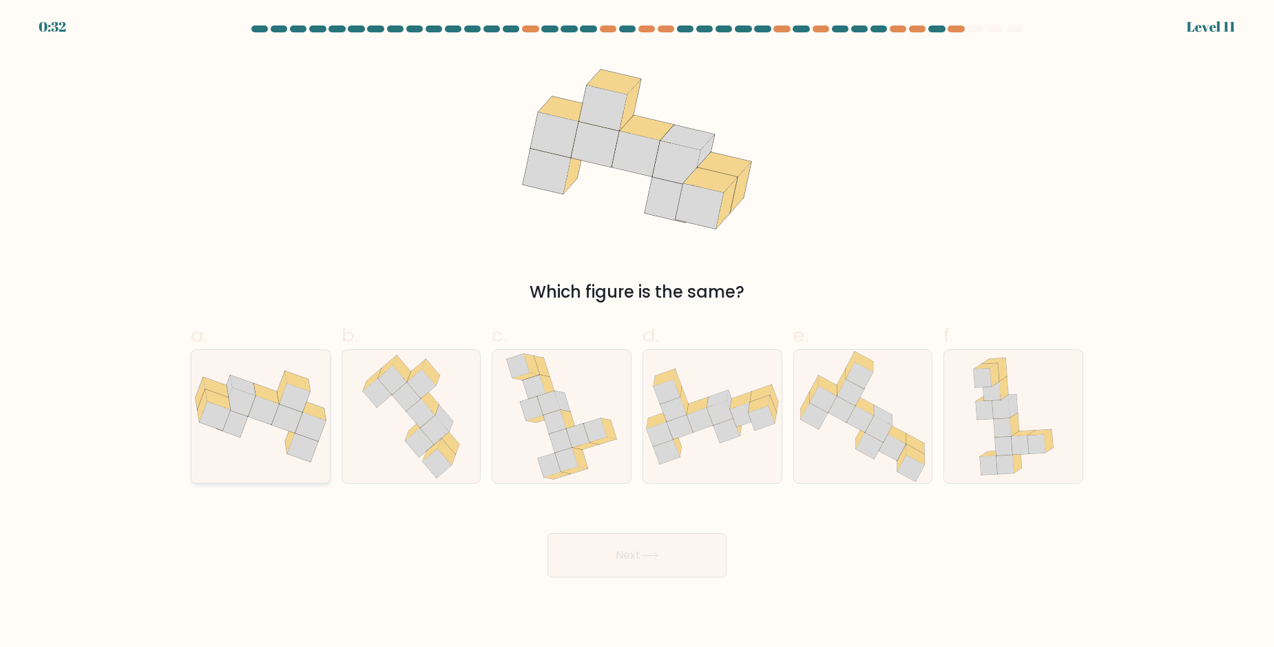
click at [309, 435] on icon at bounding box center [310, 427] width 31 height 29
click at [637, 333] on input "a." at bounding box center [637, 328] width 1 height 9
radio input "true"
click at [614, 564] on button "Next" at bounding box center [637, 555] width 179 height 44
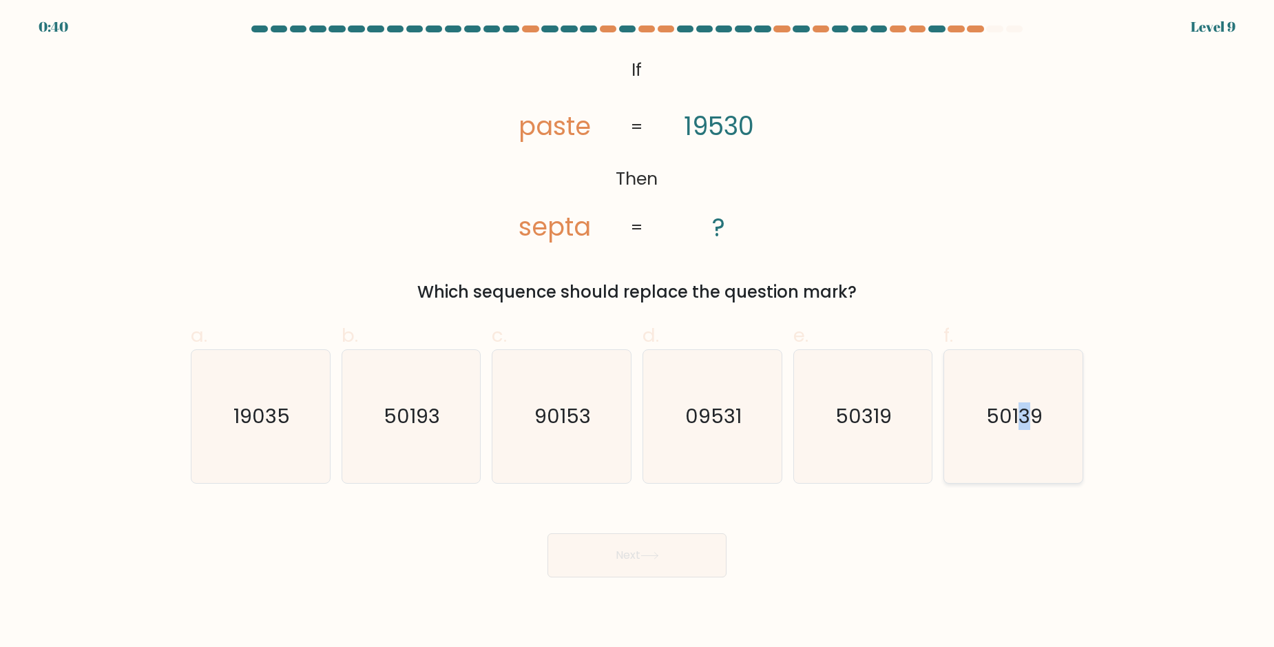
drag, startPoint x: 1025, startPoint y: 432, endPoint x: 1015, endPoint y: 439, distance: 12.4
click at [1024, 432] on icon "50139" at bounding box center [1013, 416] width 133 height 133
click at [638, 333] on input "f. 50139" at bounding box center [637, 328] width 1 height 9
radio input "true"
click at [671, 573] on button "Next" at bounding box center [637, 555] width 179 height 44
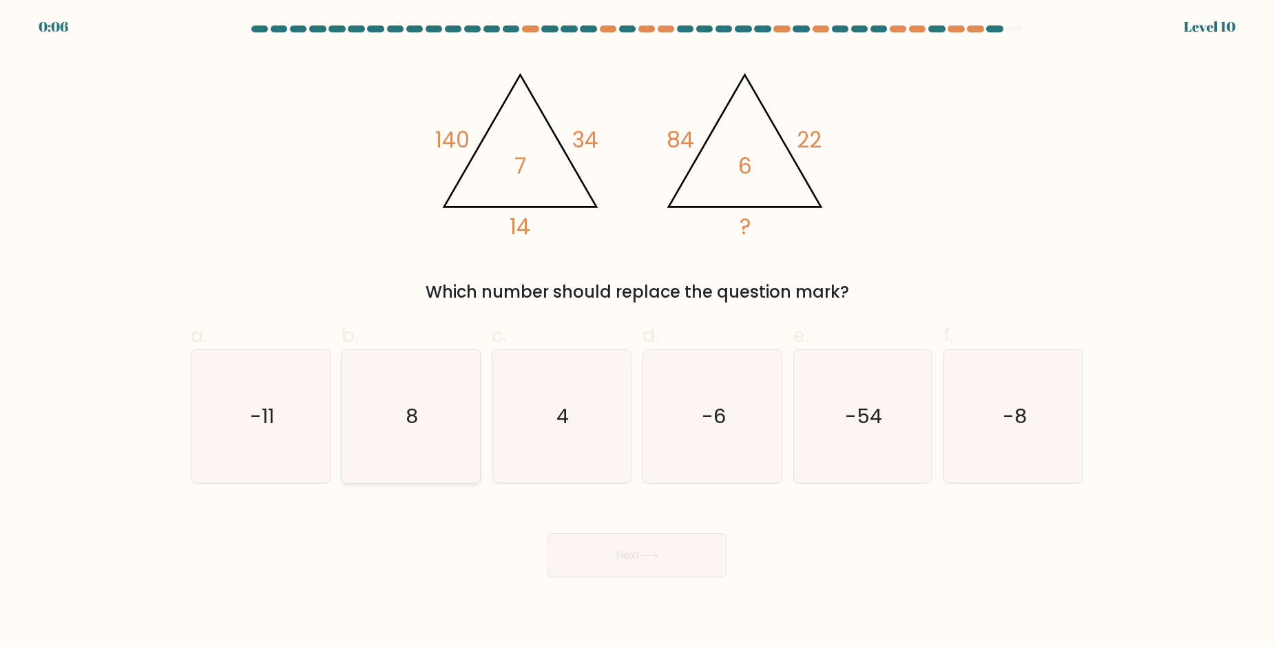
click at [439, 380] on icon "8" at bounding box center [410, 416] width 133 height 133
click at [637, 333] on input "b. 8" at bounding box center [637, 328] width 1 height 9
radio input "true"
click at [604, 570] on button "Next" at bounding box center [637, 555] width 179 height 44
click at [640, 563] on button "Next" at bounding box center [637, 555] width 179 height 44
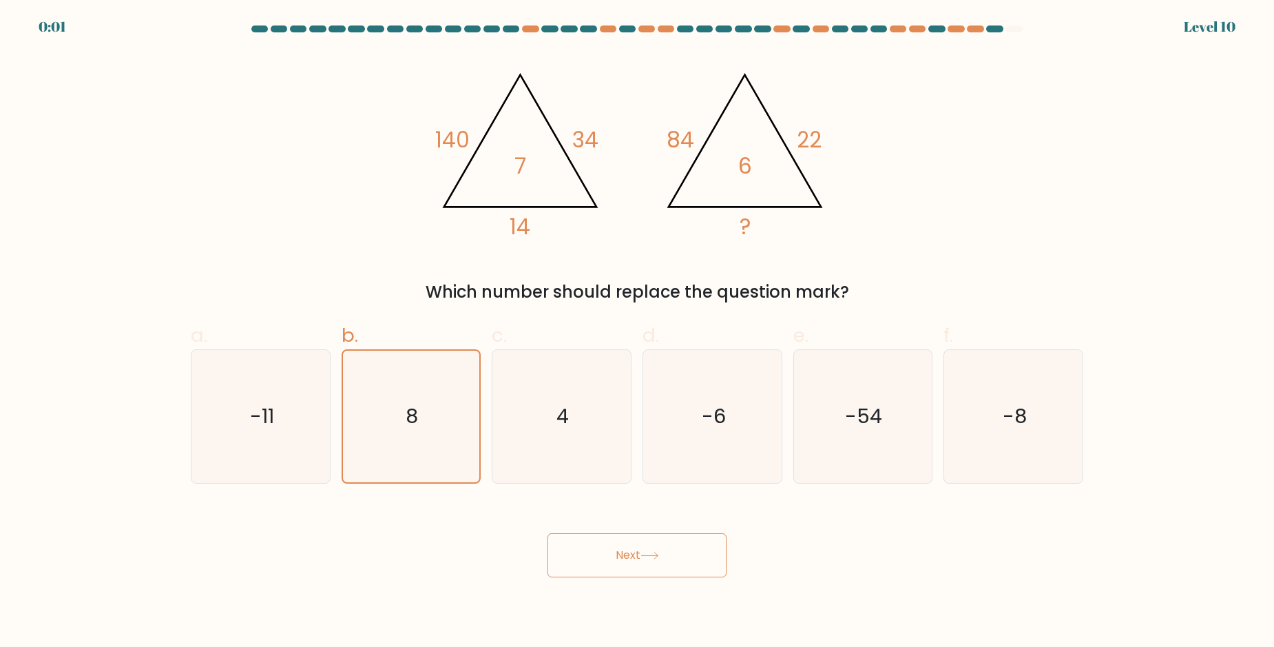
click at [663, 539] on button "Next" at bounding box center [637, 555] width 179 height 44
click at [592, 540] on button "Next" at bounding box center [637, 555] width 179 height 44
click at [594, 540] on button "Next" at bounding box center [637, 555] width 179 height 44
click at [594, 541] on button "Next" at bounding box center [637, 555] width 179 height 44
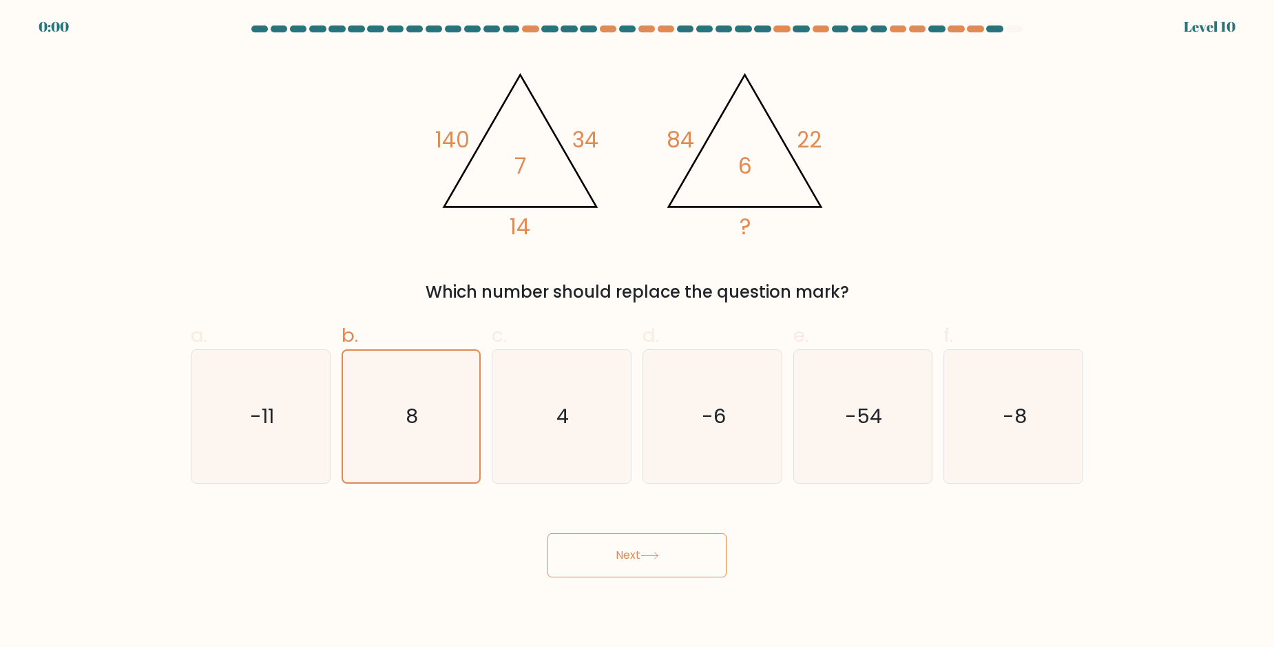
click at [594, 541] on button "Next" at bounding box center [637, 555] width 179 height 44
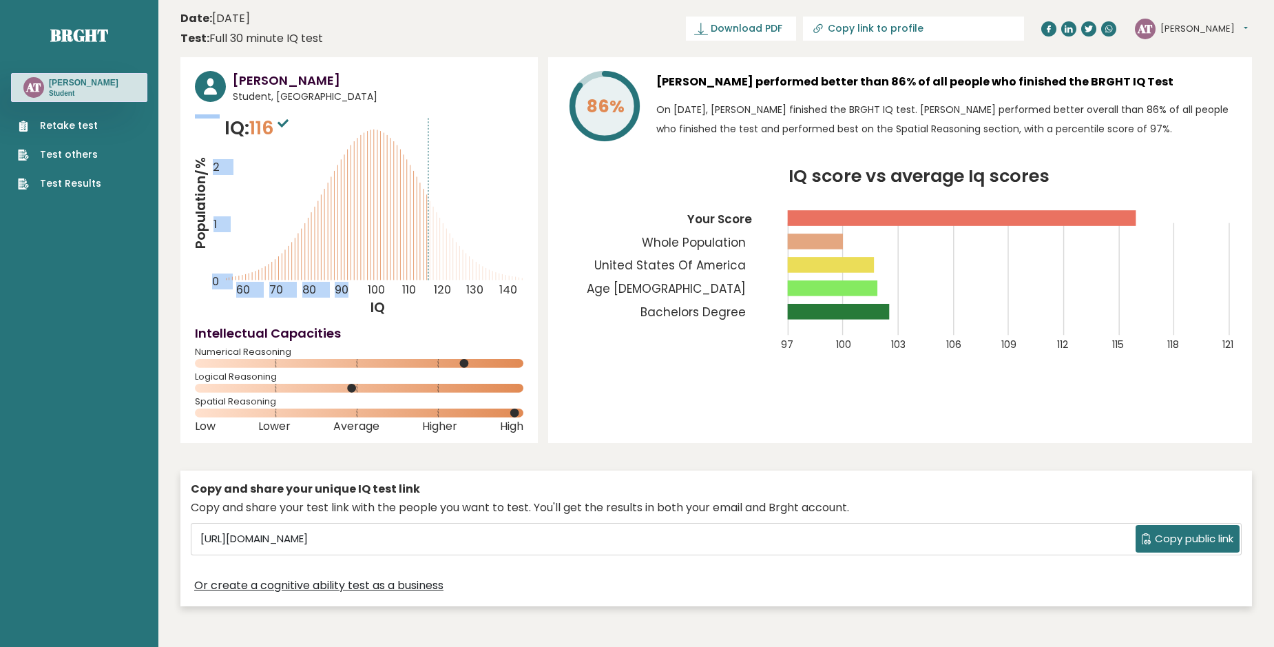
drag, startPoint x: 464, startPoint y: 221, endPoint x: 477, endPoint y: 229, distance: 14.9
click at [477, 229] on icon "Population/% IQ 0 1 2 60 70 80 90 100 110 120 130 140" at bounding box center [359, 215] width 329 height 203
click at [463, 225] on icon "Population/% IQ 0 1 2 60 70 80 90 100 110 120 130 140" at bounding box center [359, 215] width 329 height 203
